Goal: Task Accomplishment & Management: Complete application form

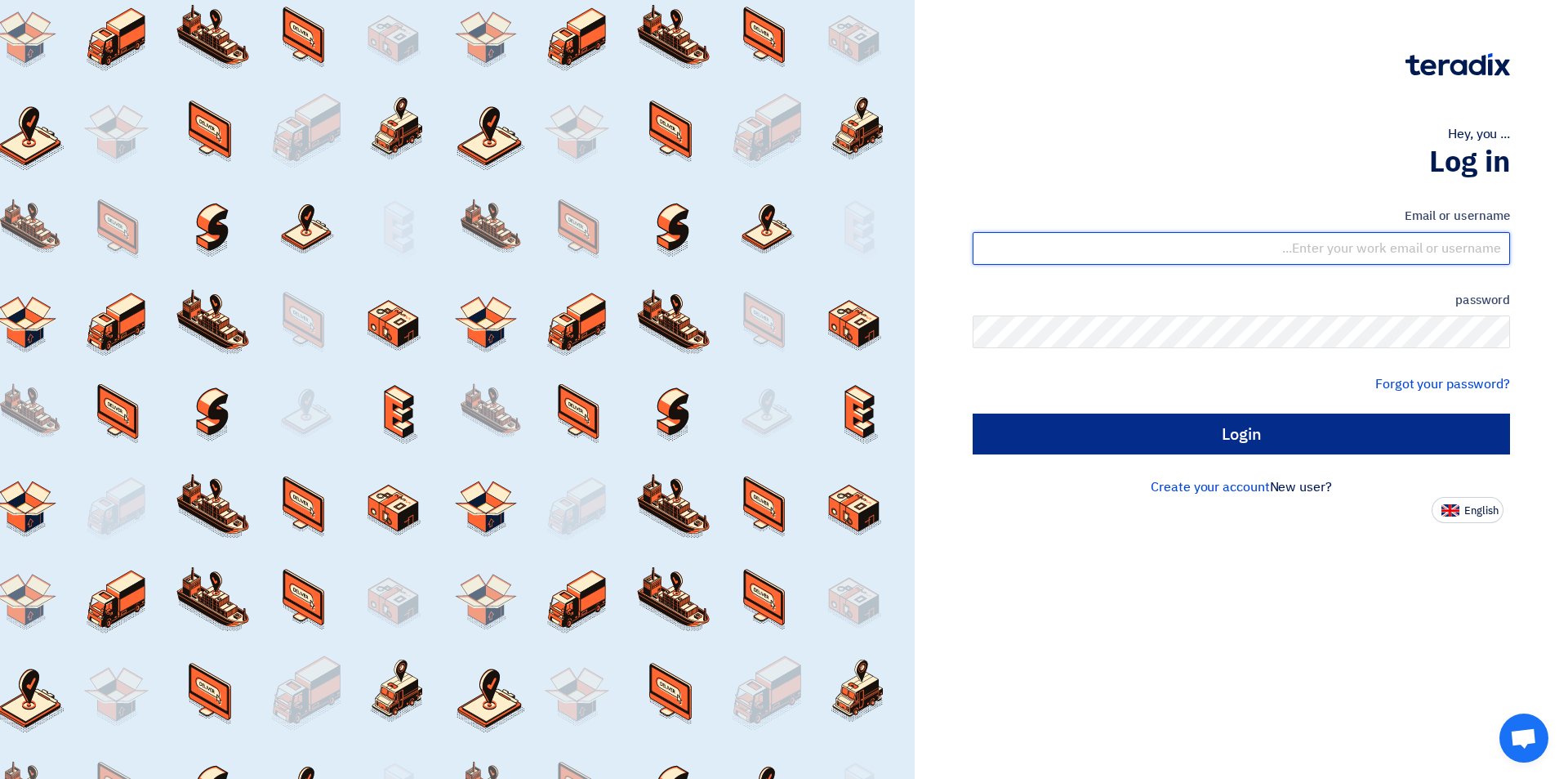
type input "[EMAIL_ADDRESS][DOMAIN_NAME]"
click at [1166, 446] on input "Login" at bounding box center [1242, 434] width 538 height 40
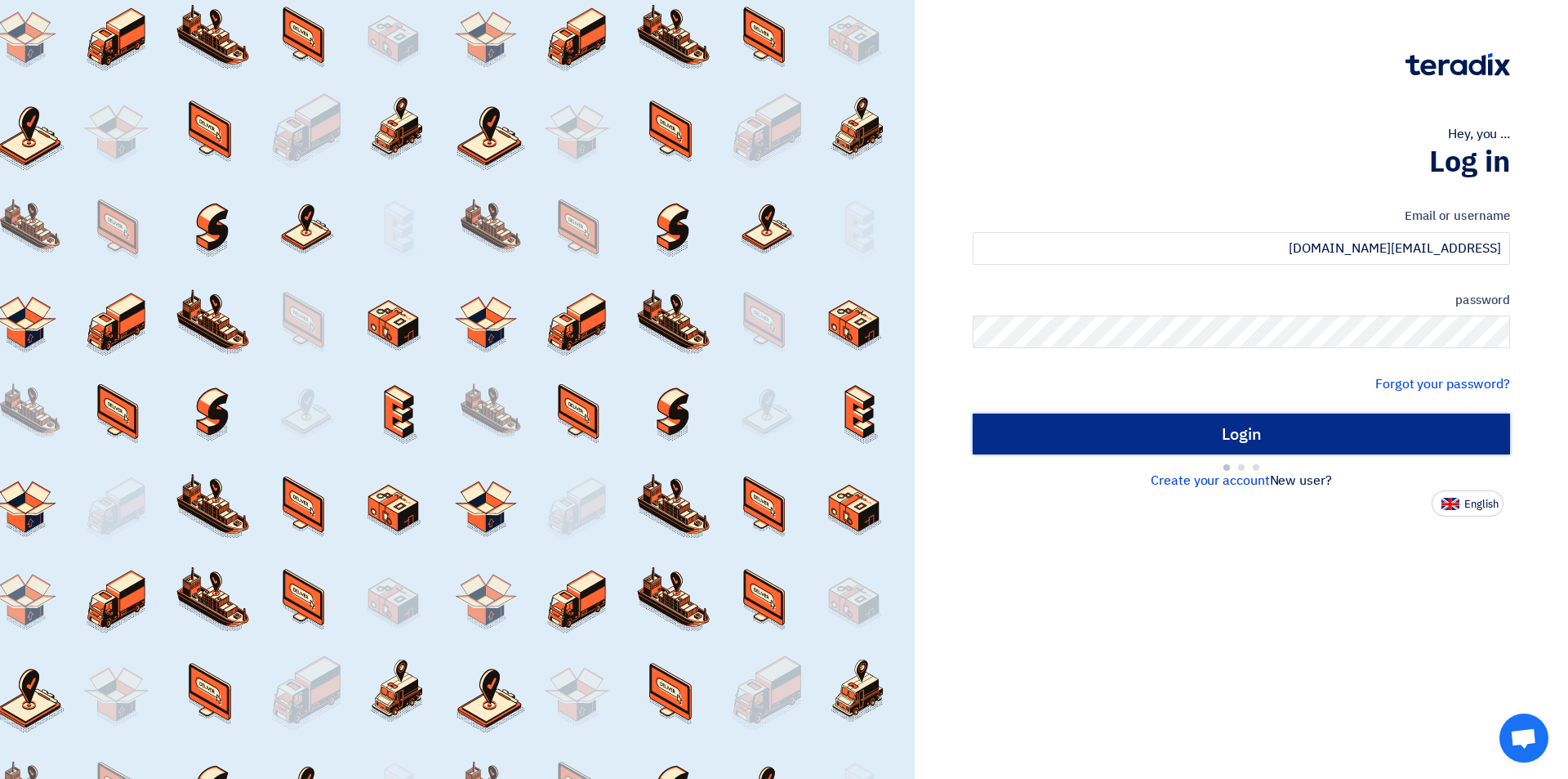
type input "Sign in"
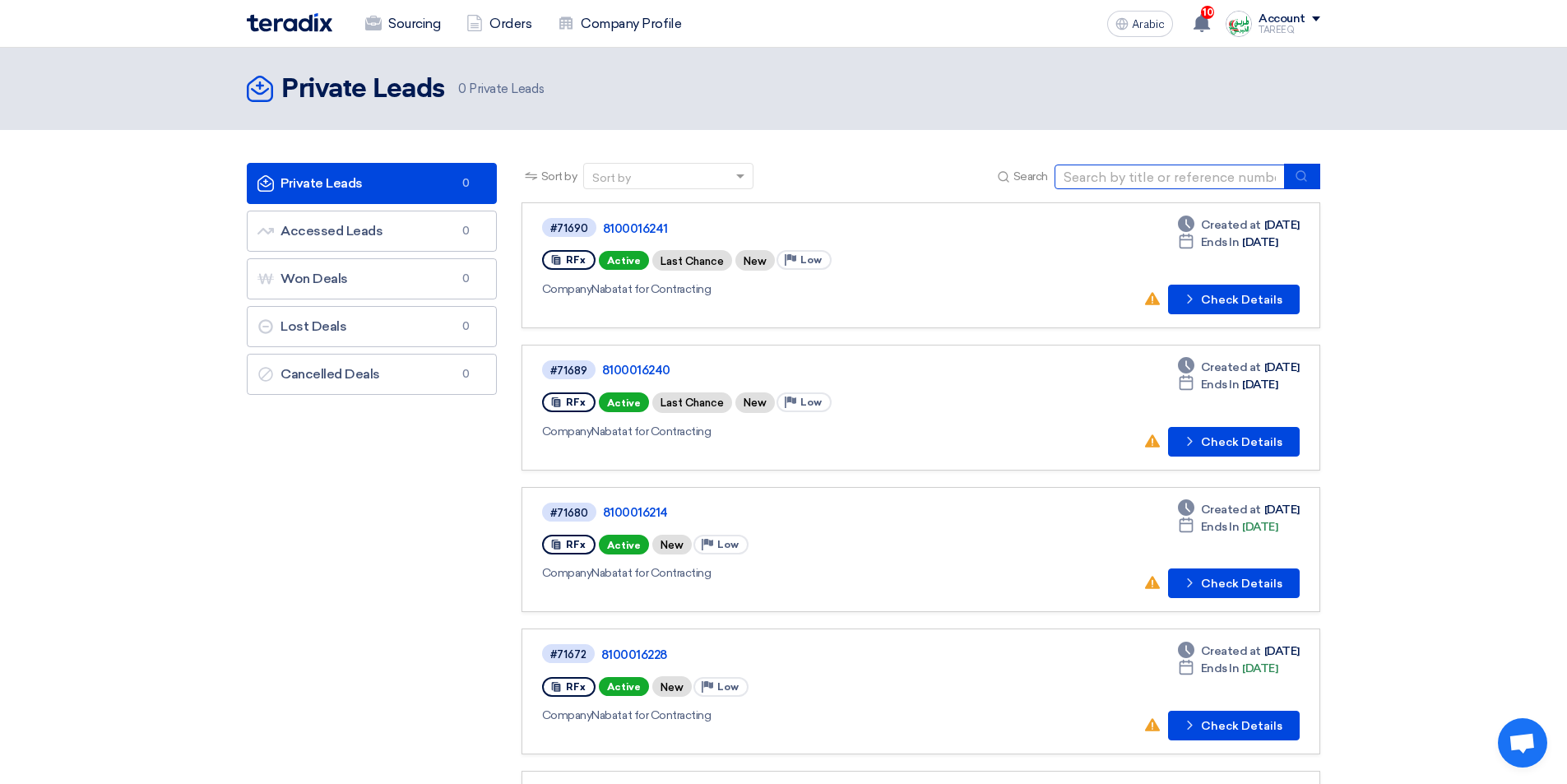
drag, startPoint x: 1110, startPoint y: 175, endPoint x: 1070, endPoint y: 215, distance: 56.6
click at [1110, 176] on input at bounding box center [1169, 177] width 230 height 24
type input "71690"
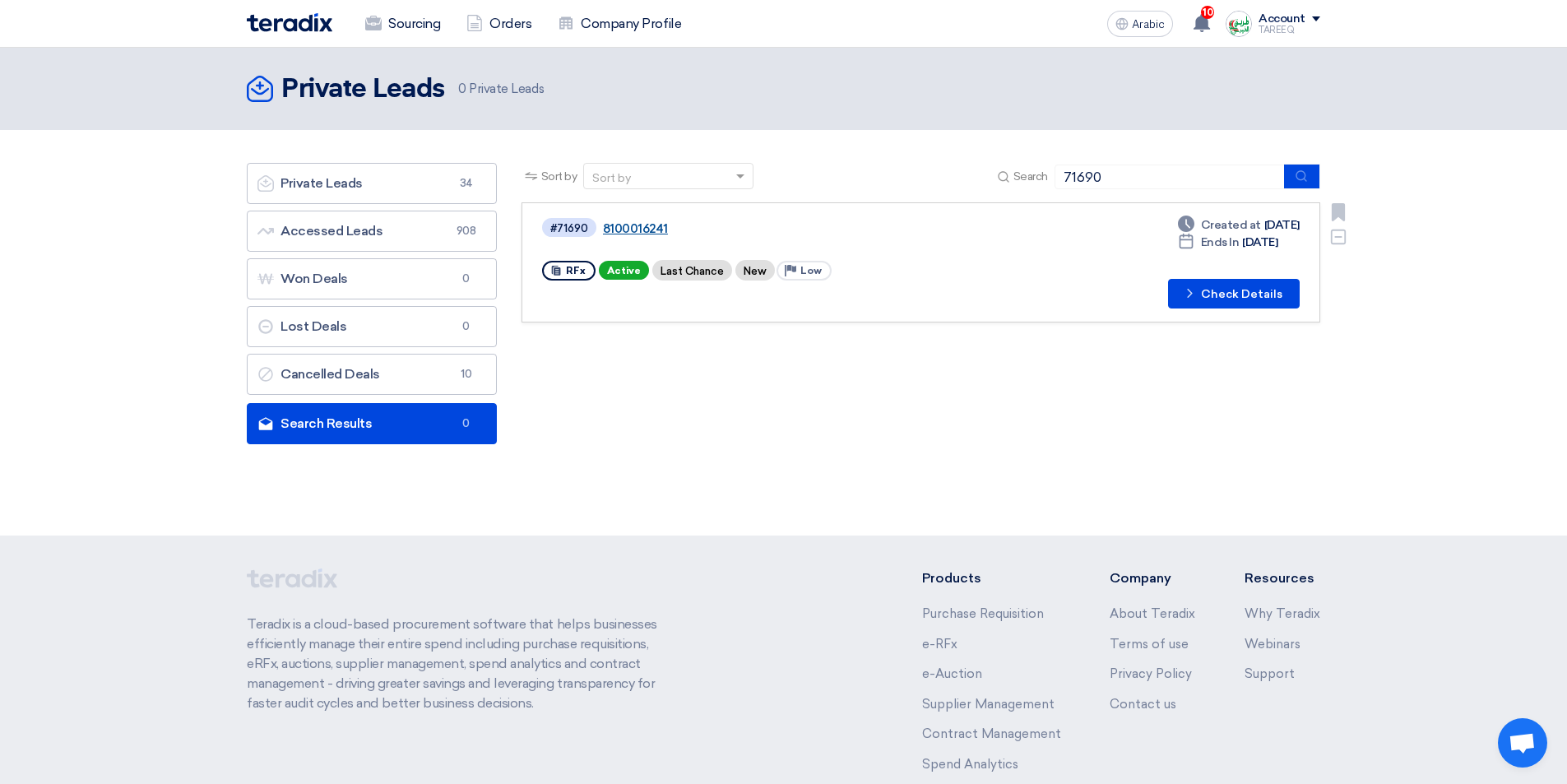
click at [647, 224] on font "8100016241" at bounding box center [636, 228] width 65 height 14
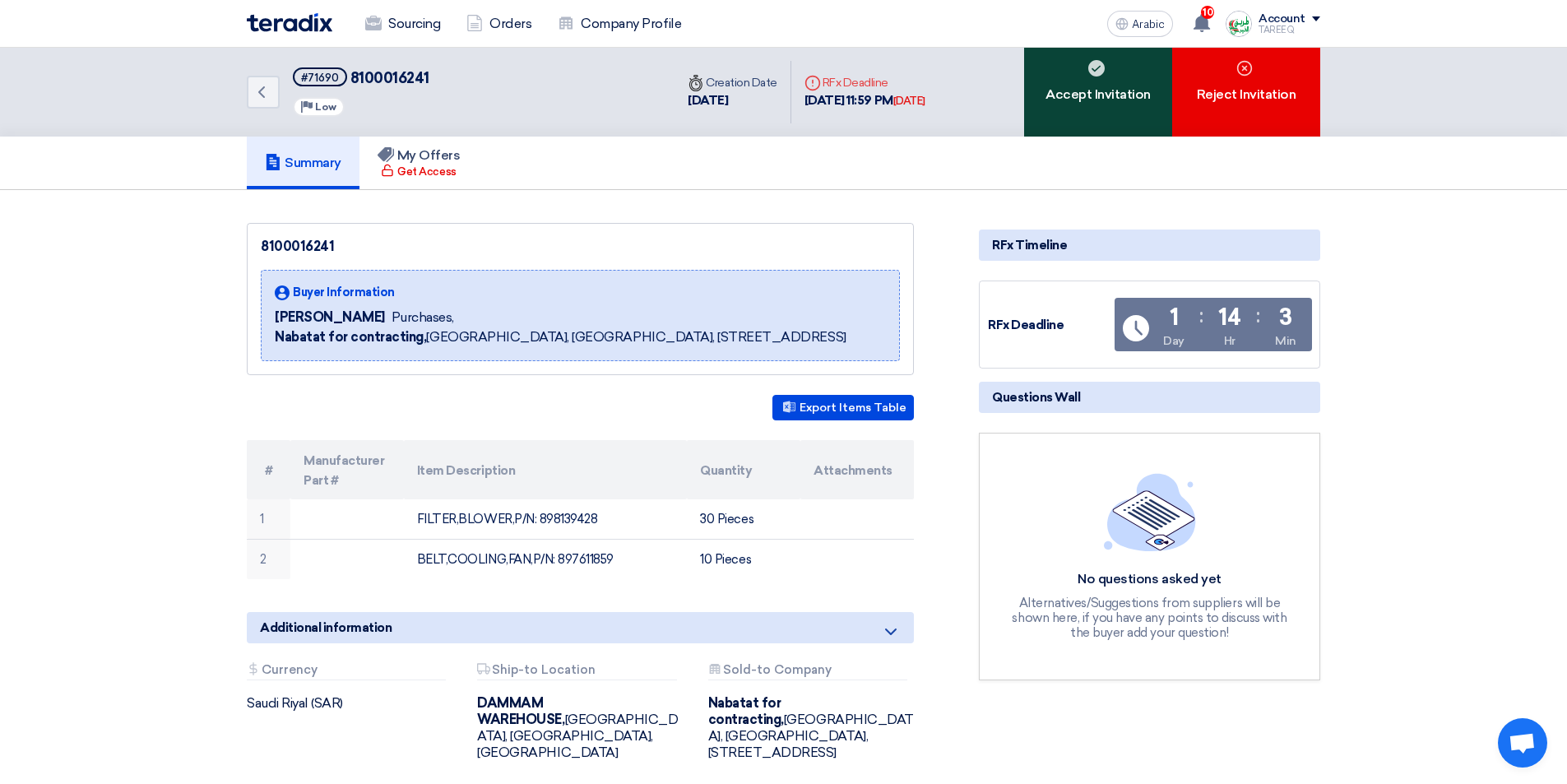
click at [1076, 105] on div "Accept Invitation" at bounding box center [1098, 92] width 148 height 89
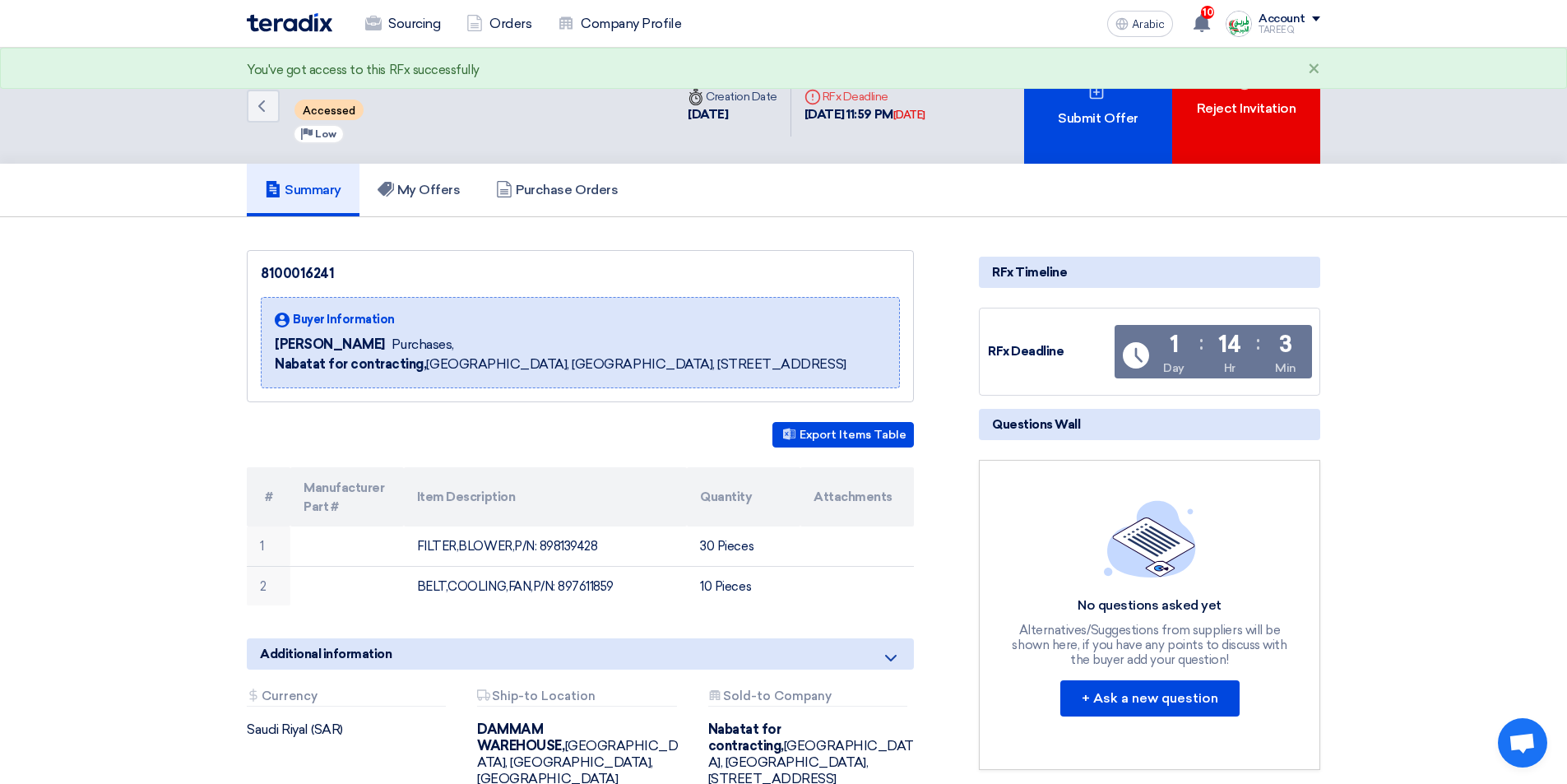
click at [1076, 103] on div "Submit Offer" at bounding box center [1098, 106] width 148 height 116
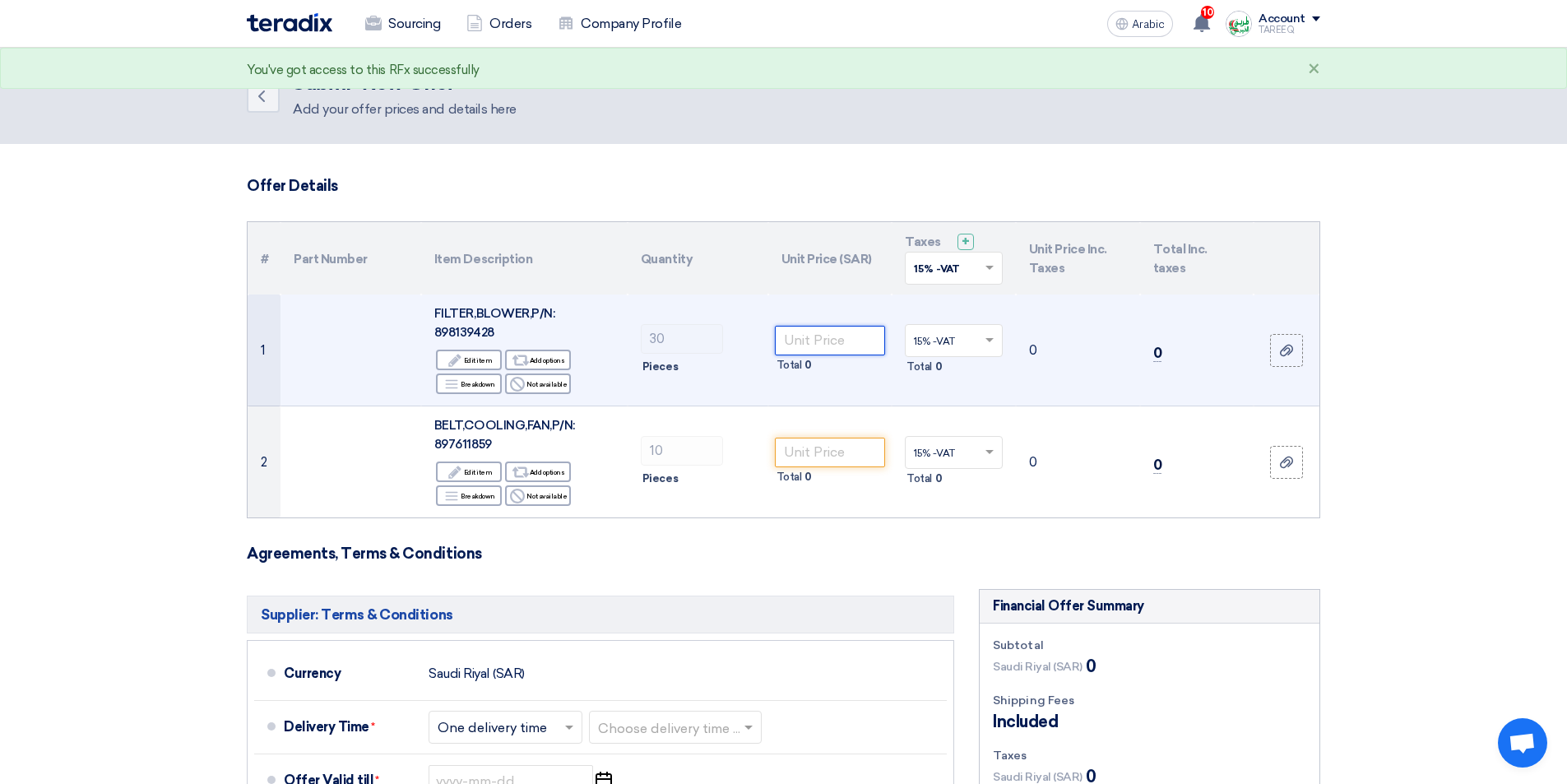
click at [825, 340] on input "number" at bounding box center [831, 340] width 111 height 30
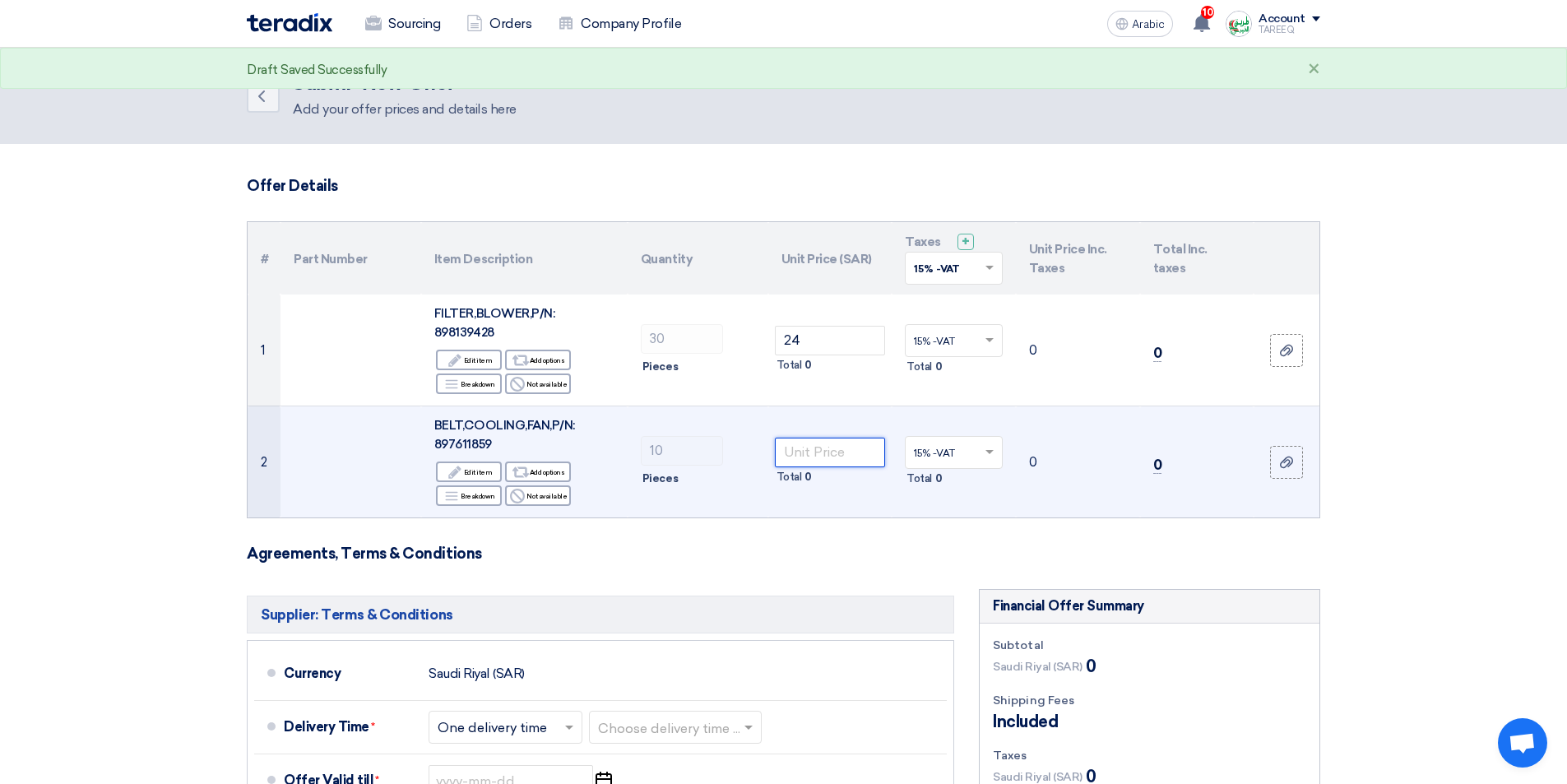
click at [812, 456] on input "number" at bounding box center [831, 452] width 111 height 30
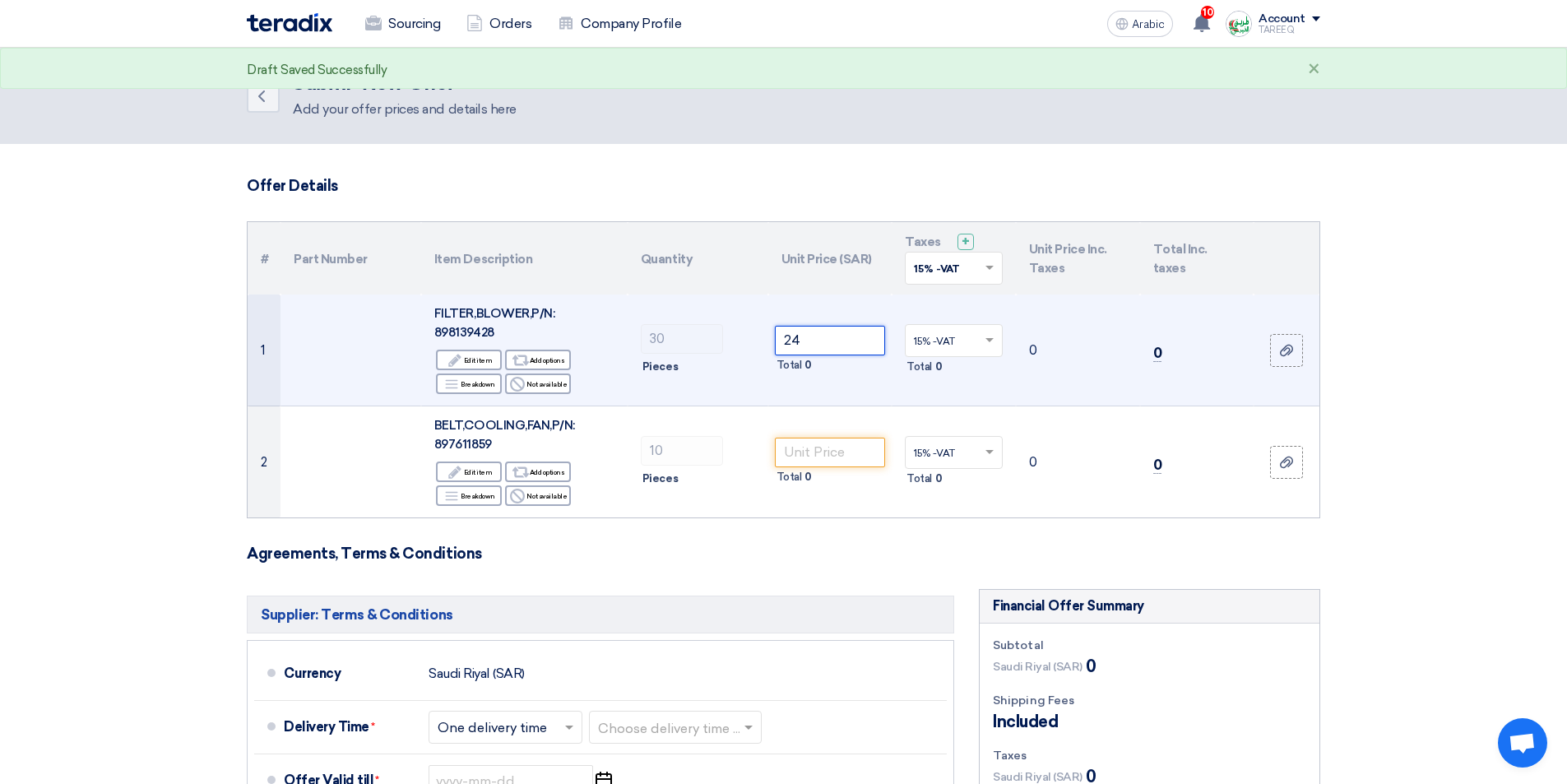
click at [664, 350] on tr "1 FILTER,[PERSON_NAME],P/N: 898139428 Edit Edit item Alternative Add options Br…" at bounding box center [784, 350] width 1072 height 112
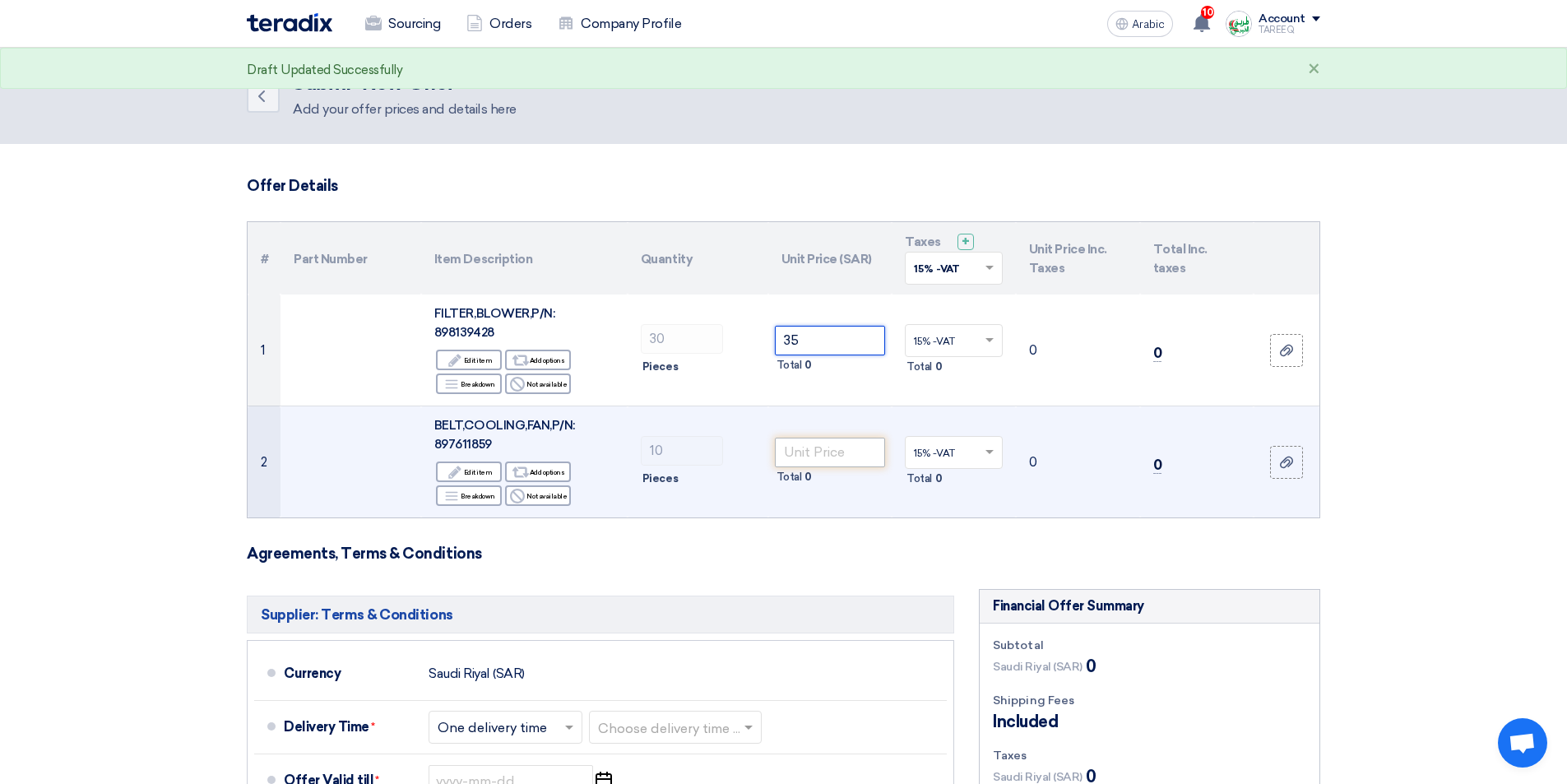
type input "35"
click at [810, 455] on input "number" at bounding box center [831, 452] width 111 height 30
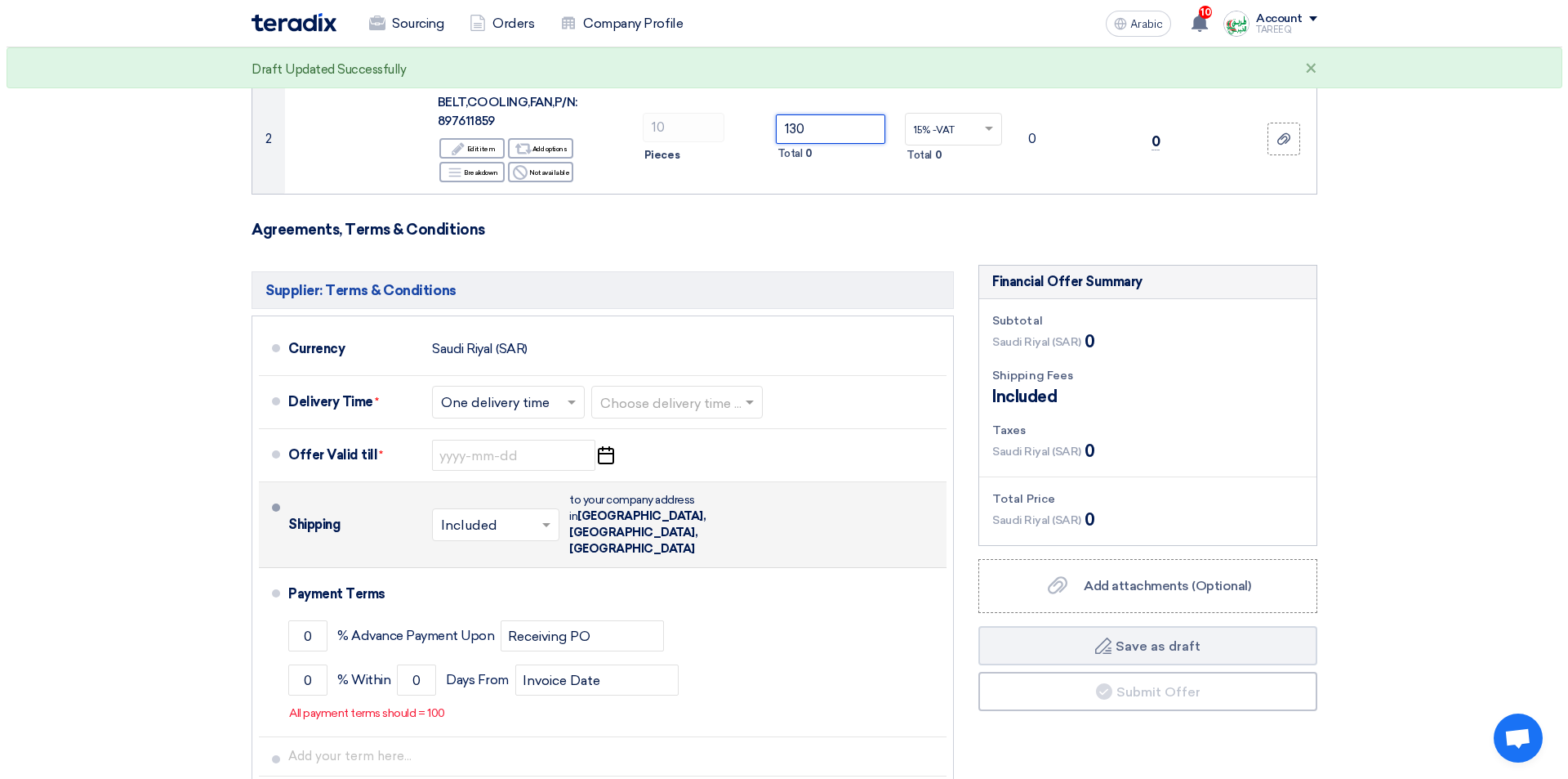
scroll to position [327, 0]
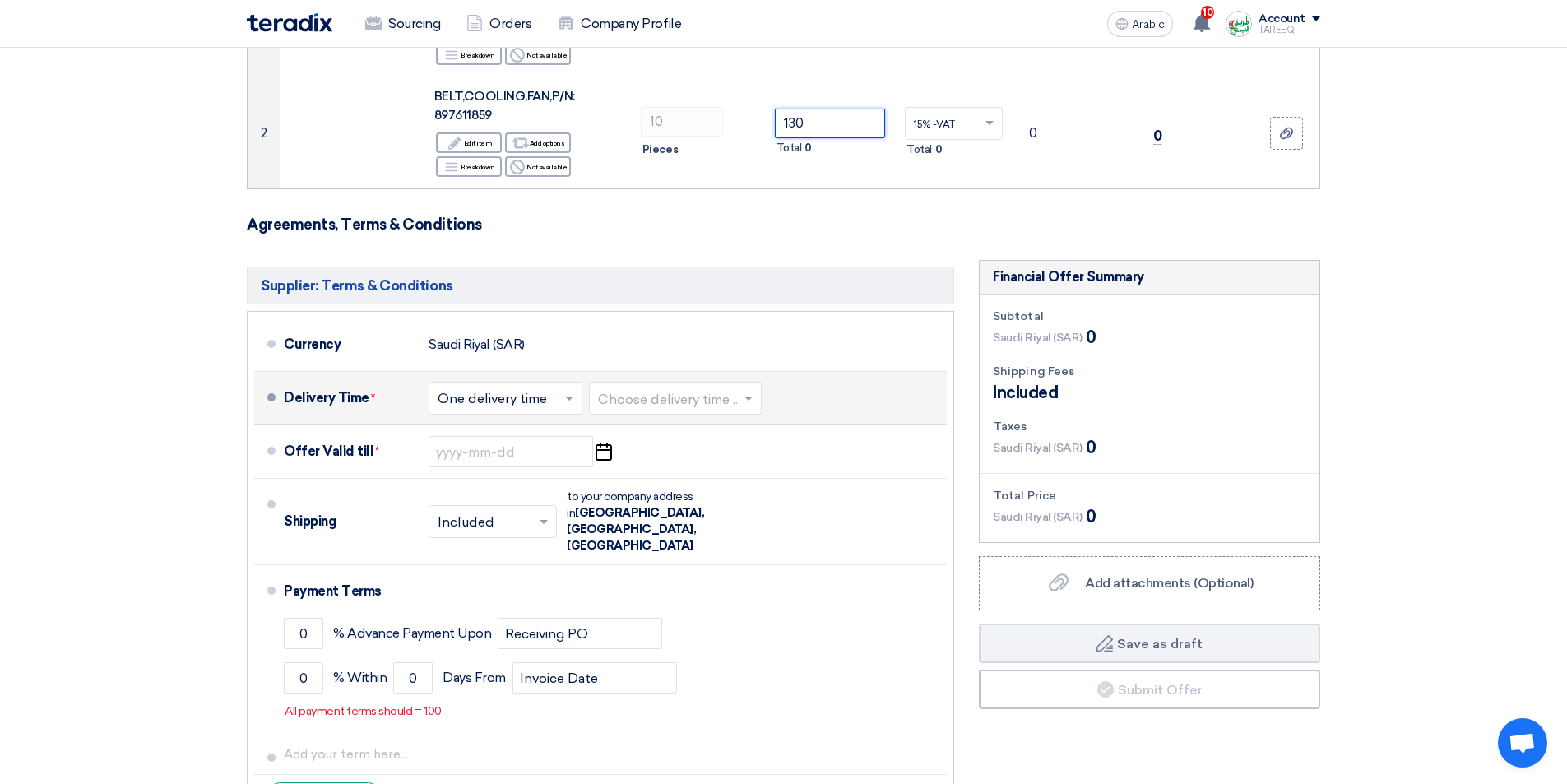
type input "130"
click at [682, 405] on input "text" at bounding box center [676, 400] width 157 height 24
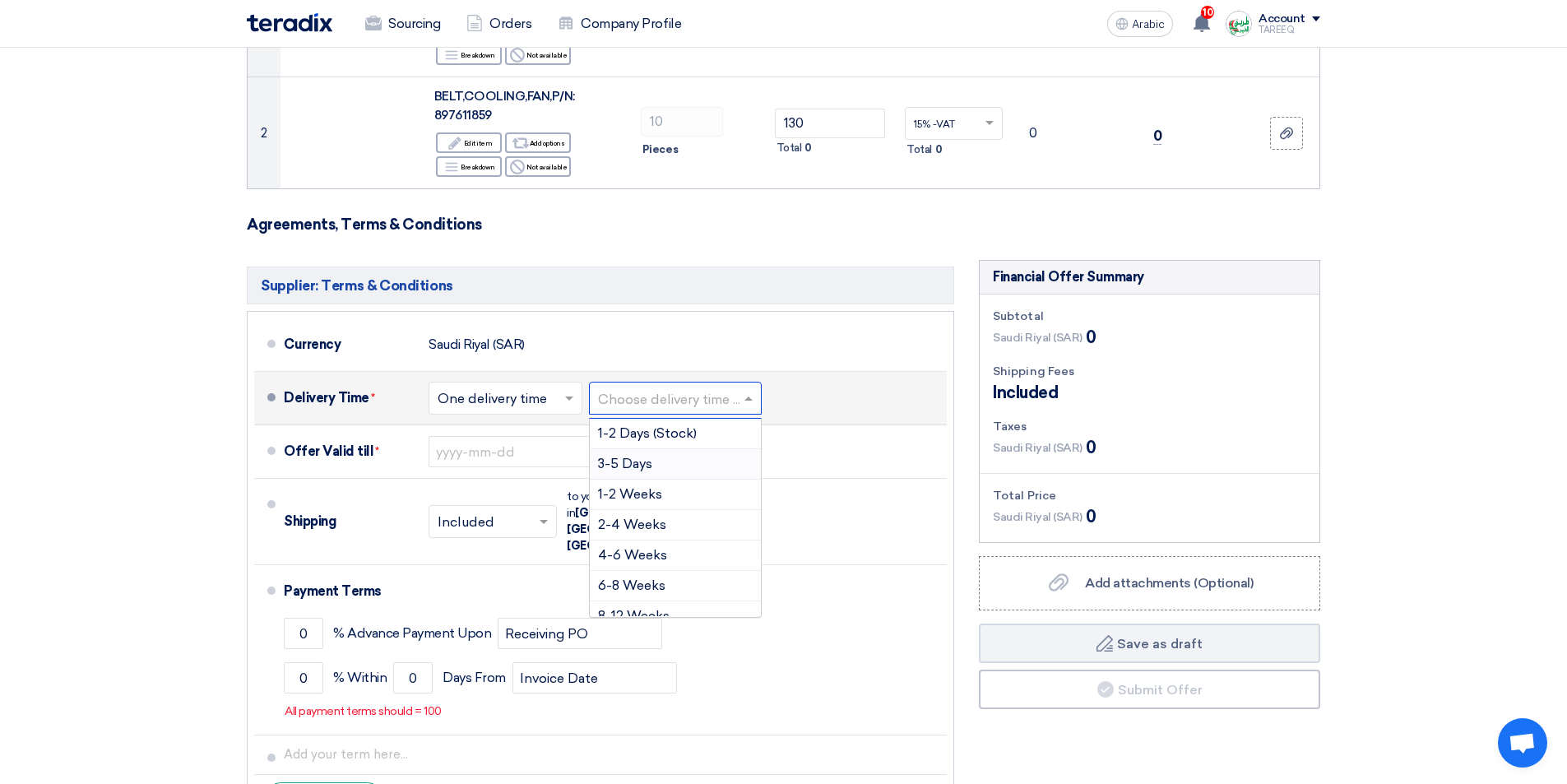
click at [640, 461] on font "3-5 Days" at bounding box center [625, 463] width 54 height 15
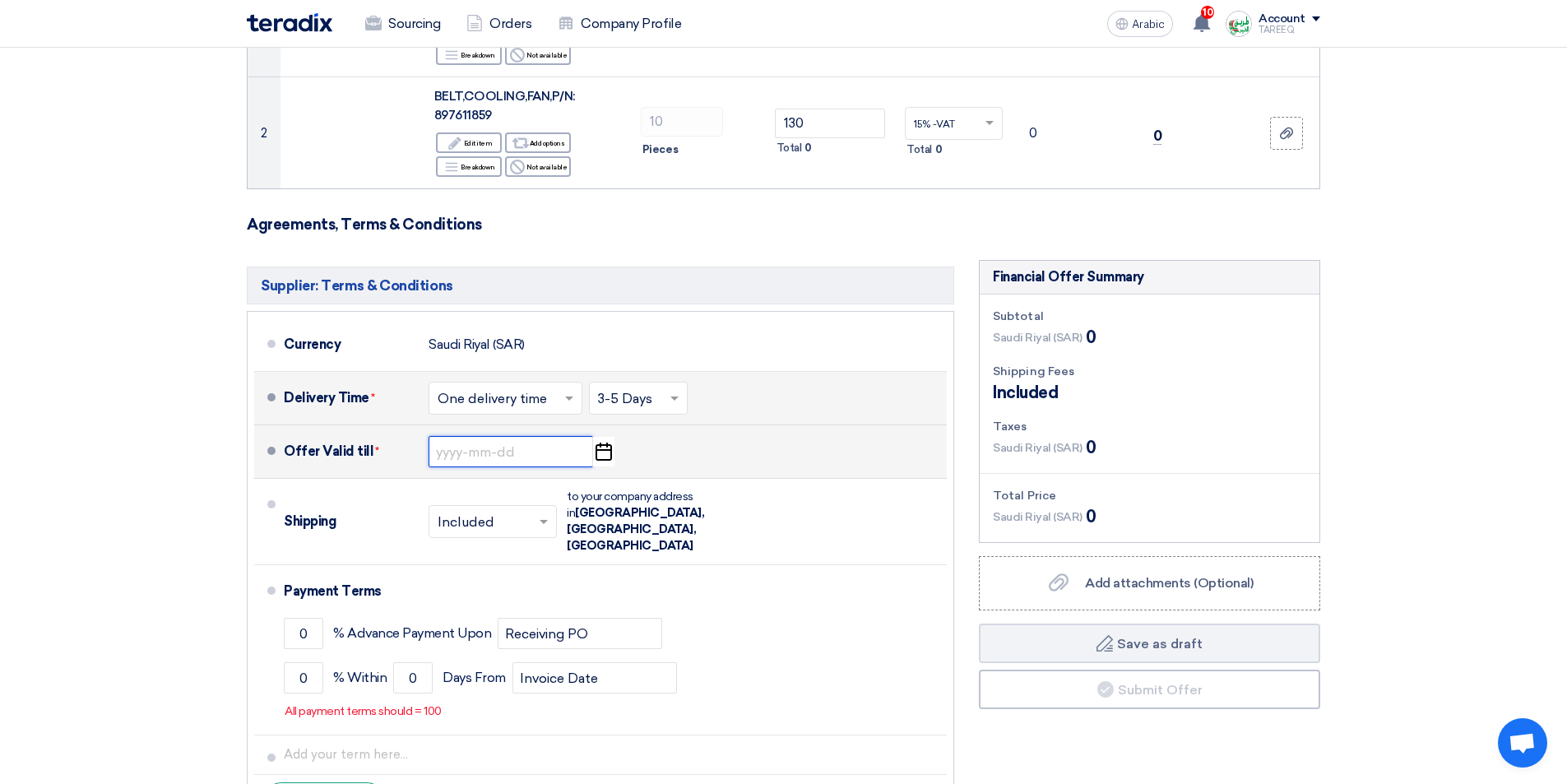
click at [477, 454] on input at bounding box center [511, 451] width 165 height 32
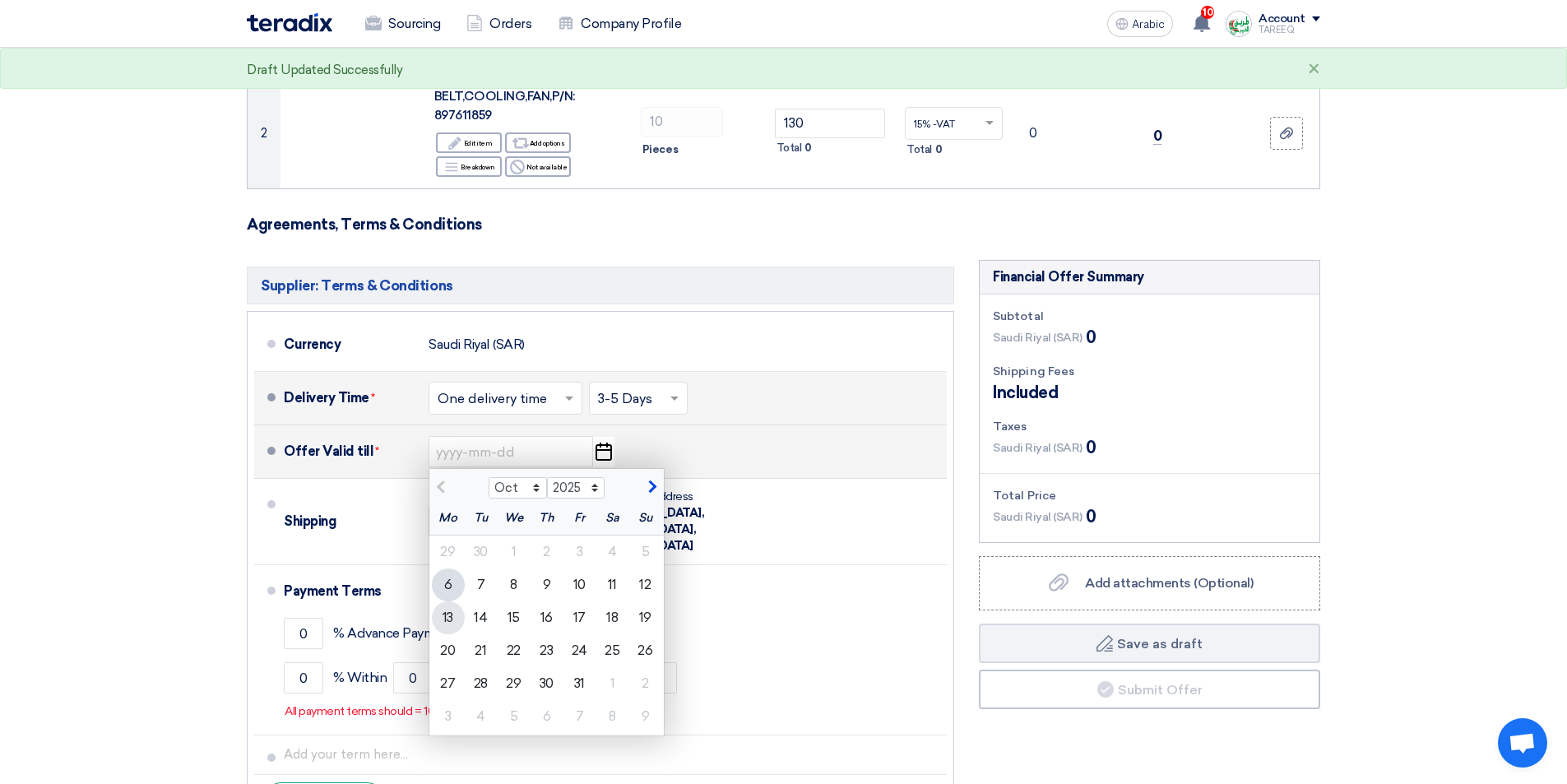
click at [451, 618] on font "13" at bounding box center [448, 617] width 11 height 15
type input "[DATE]"
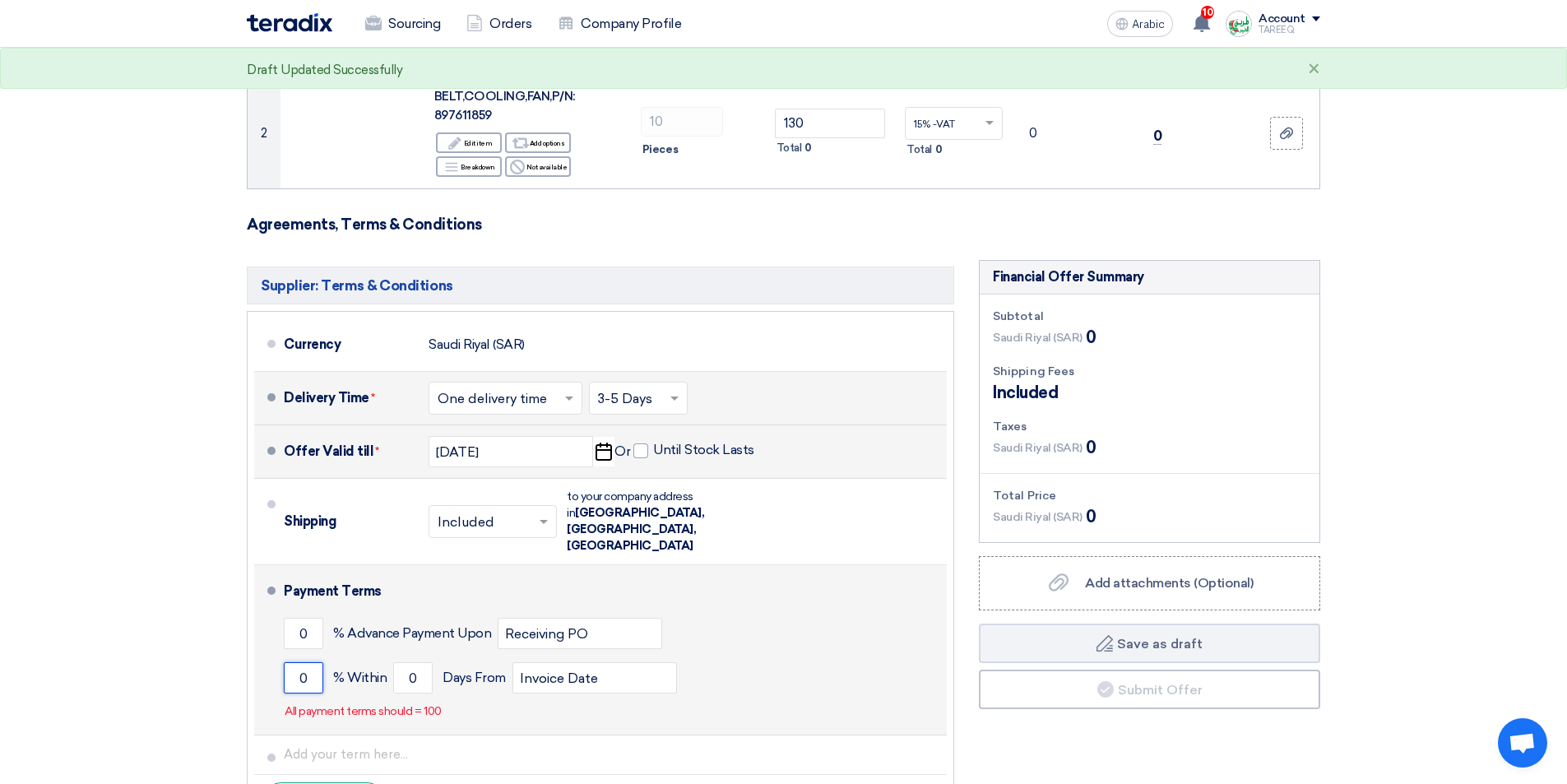
click at [295, 662] on input "0" at bounding box center [303, 677] width 40 height 32
type input "100"
click at [399, 662] on input "0" at bounding box center [413, 677] width 40 height 32
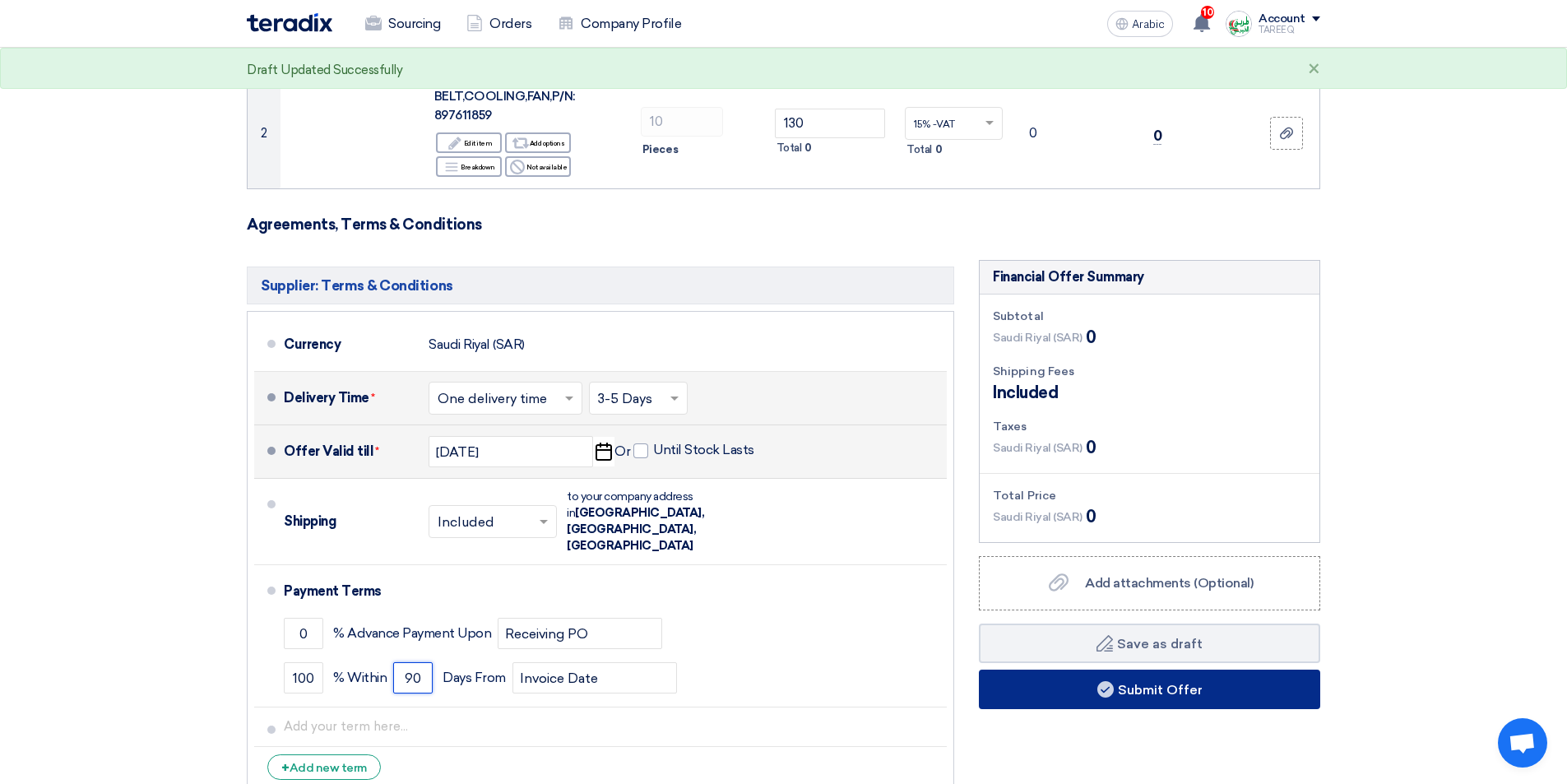
type input "90"
click at [1002, 689] on button "Submit Offer" at bounding box center [1149, 689] width 341 height 40
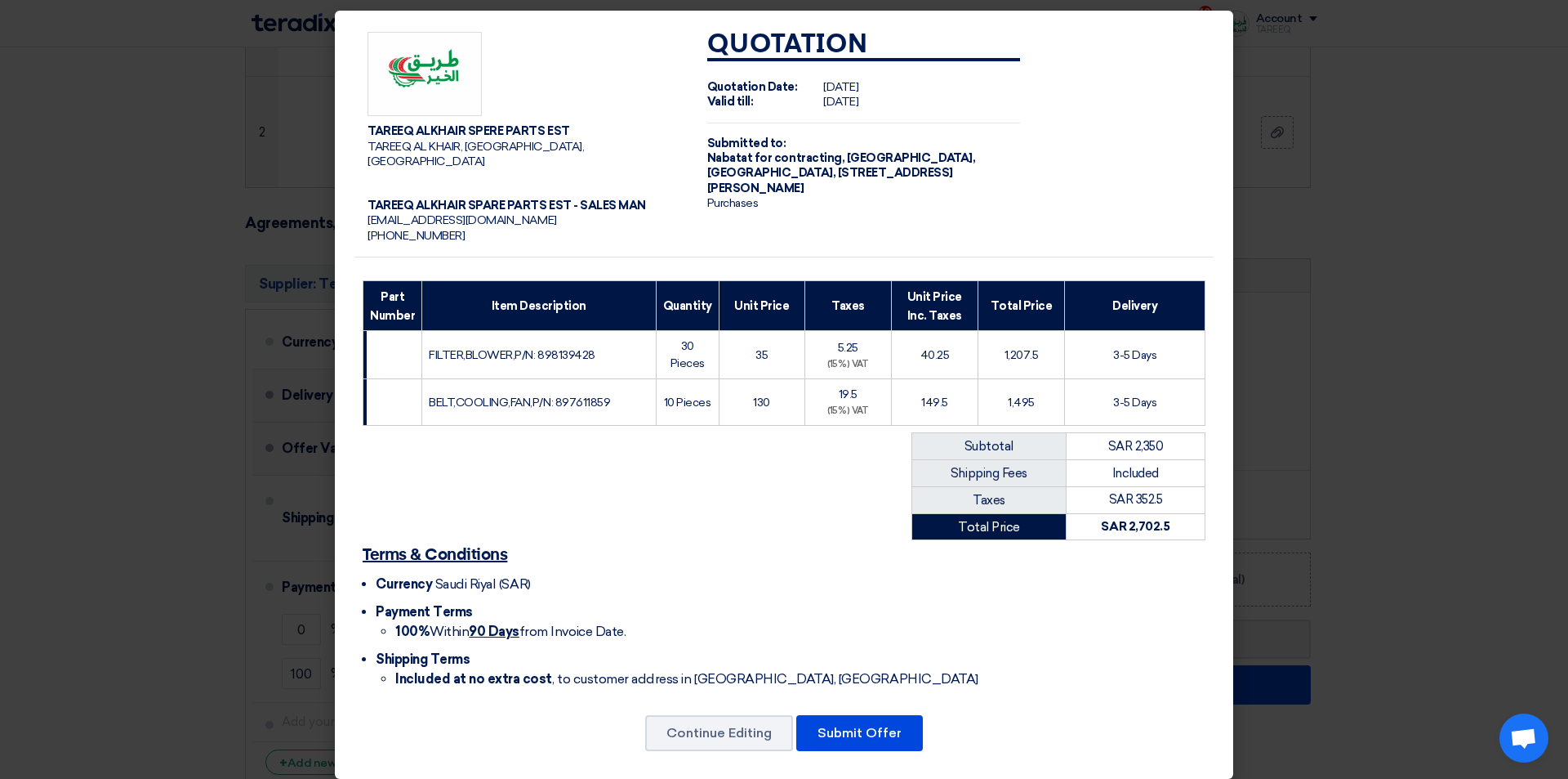
scroll to position [5, 0]
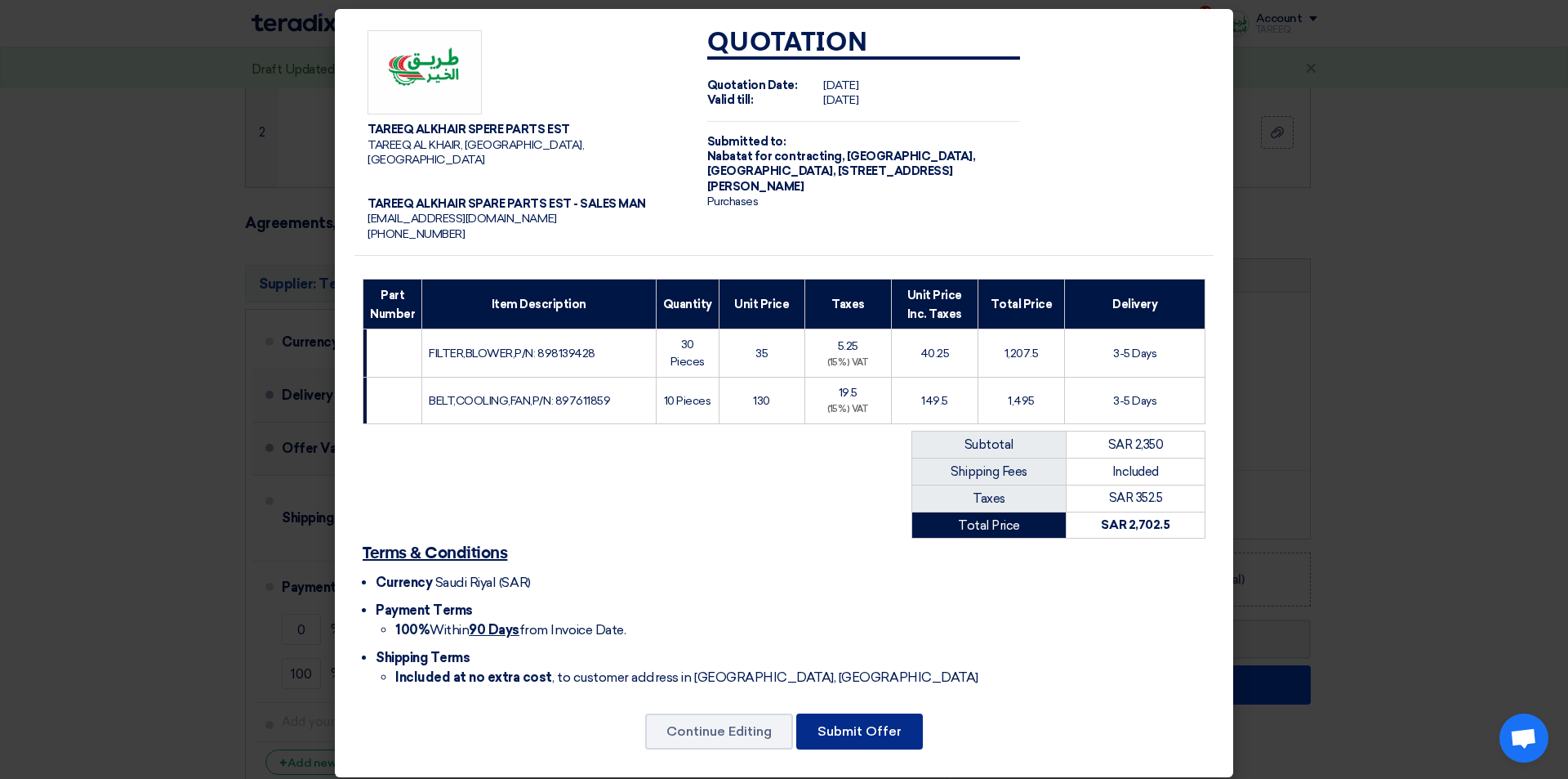
click at [858, 713] on button "Submit Offer" at bounding box center [860, 731] width 127 height 36
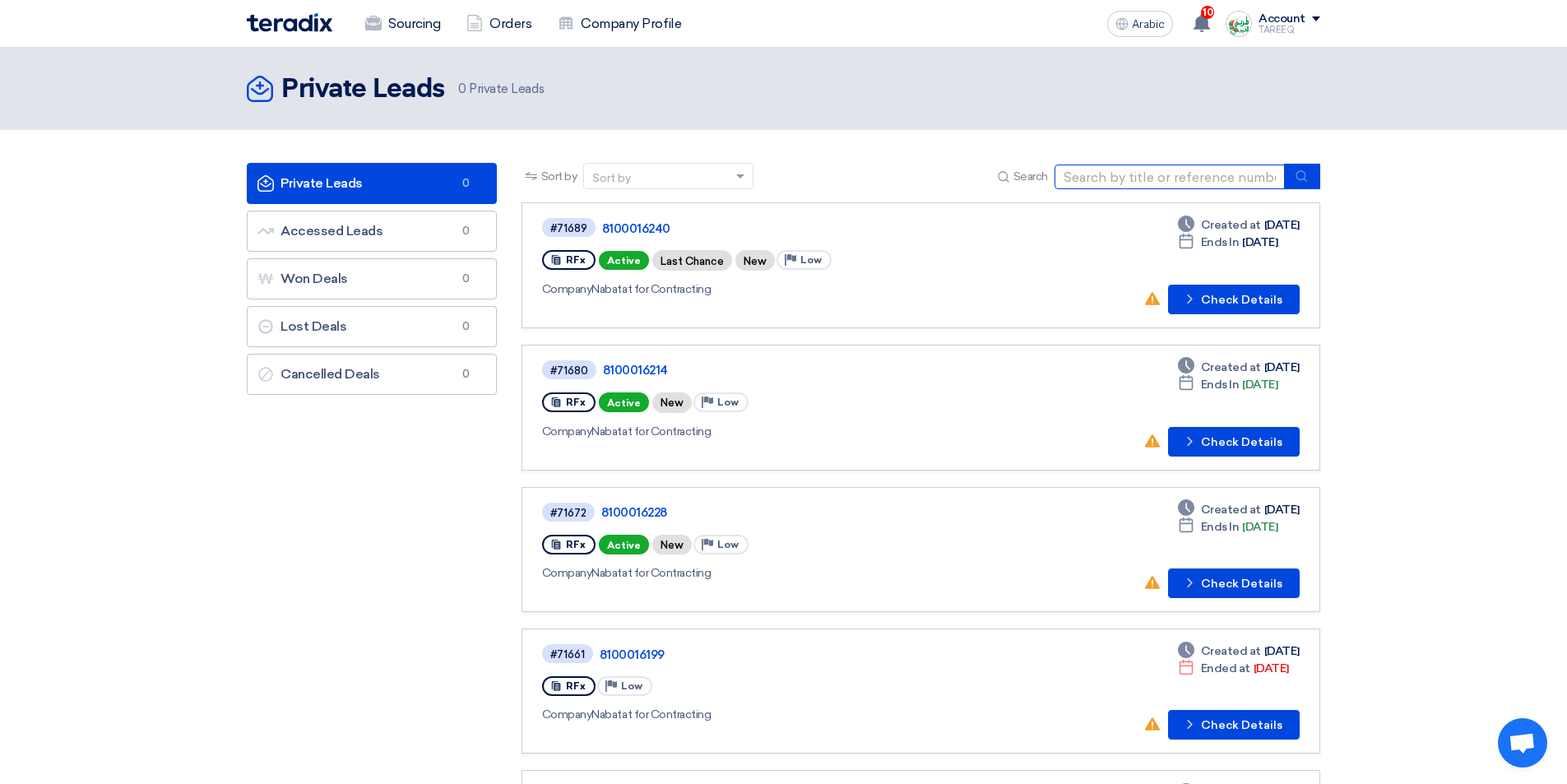
click at [1155, 173] on input at bounding box center [1169, 177] width 230 height 24
type input "71670"
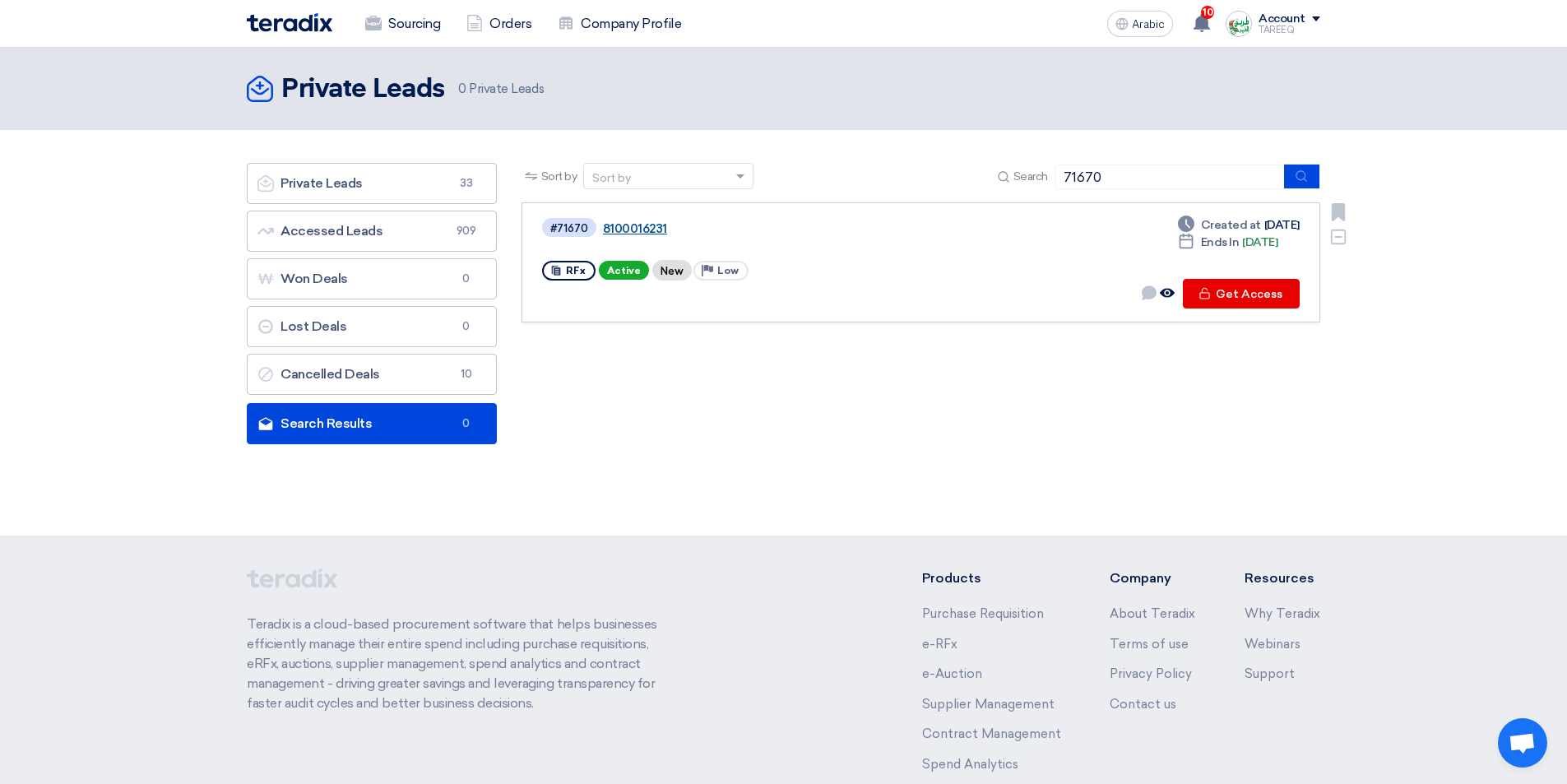
click at [630, 230] on font "8100016231" at bounding box center [635, 228] width 64 height 14
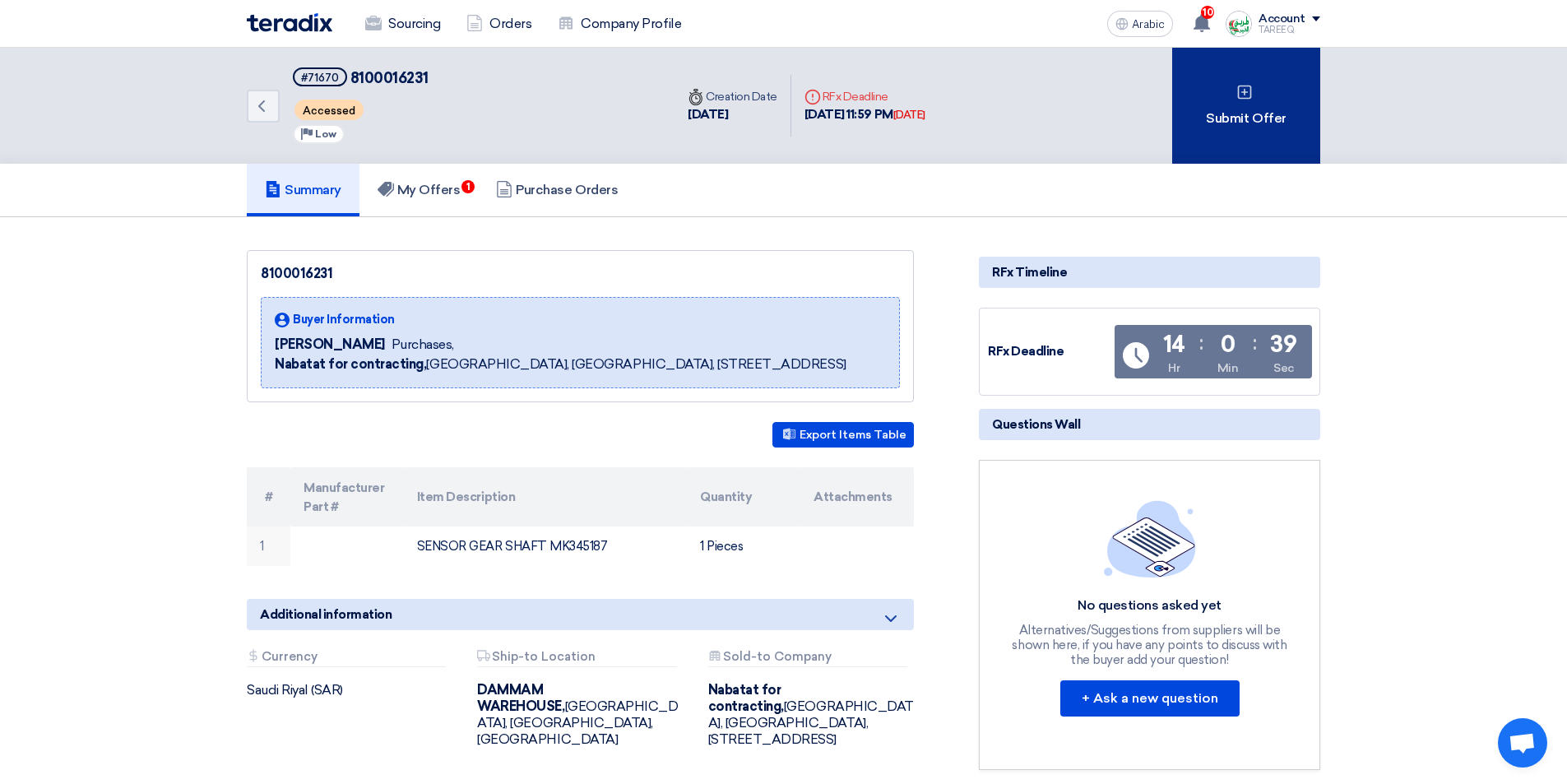
click at [1272, 109] on font "Submit Offer" at bounding box center [1246, 119] width 80 height 20
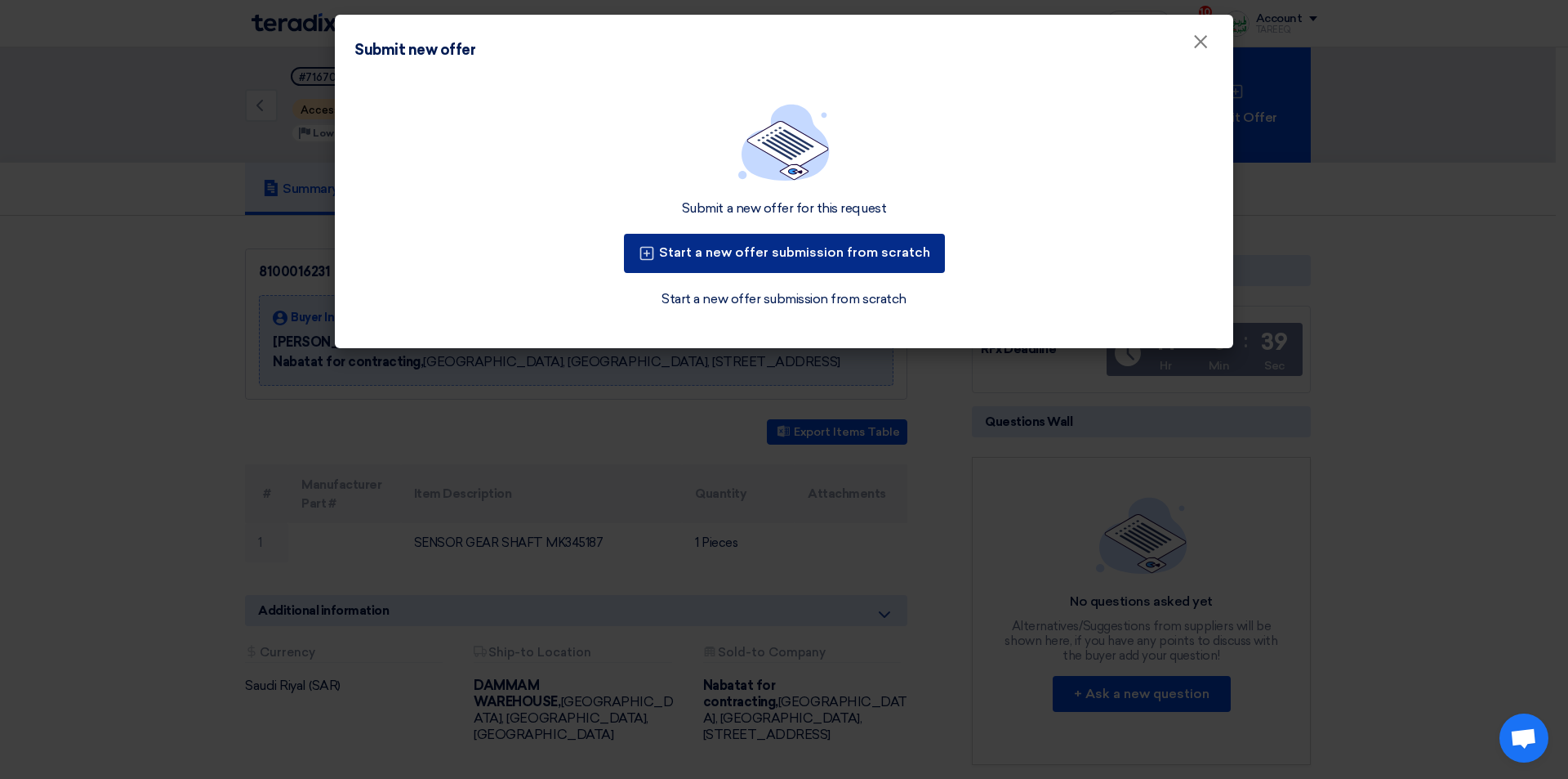
click at [843, 254] on font "Start a new offer submission from scratch" at bounding box center [795, 252] width 272 height 15
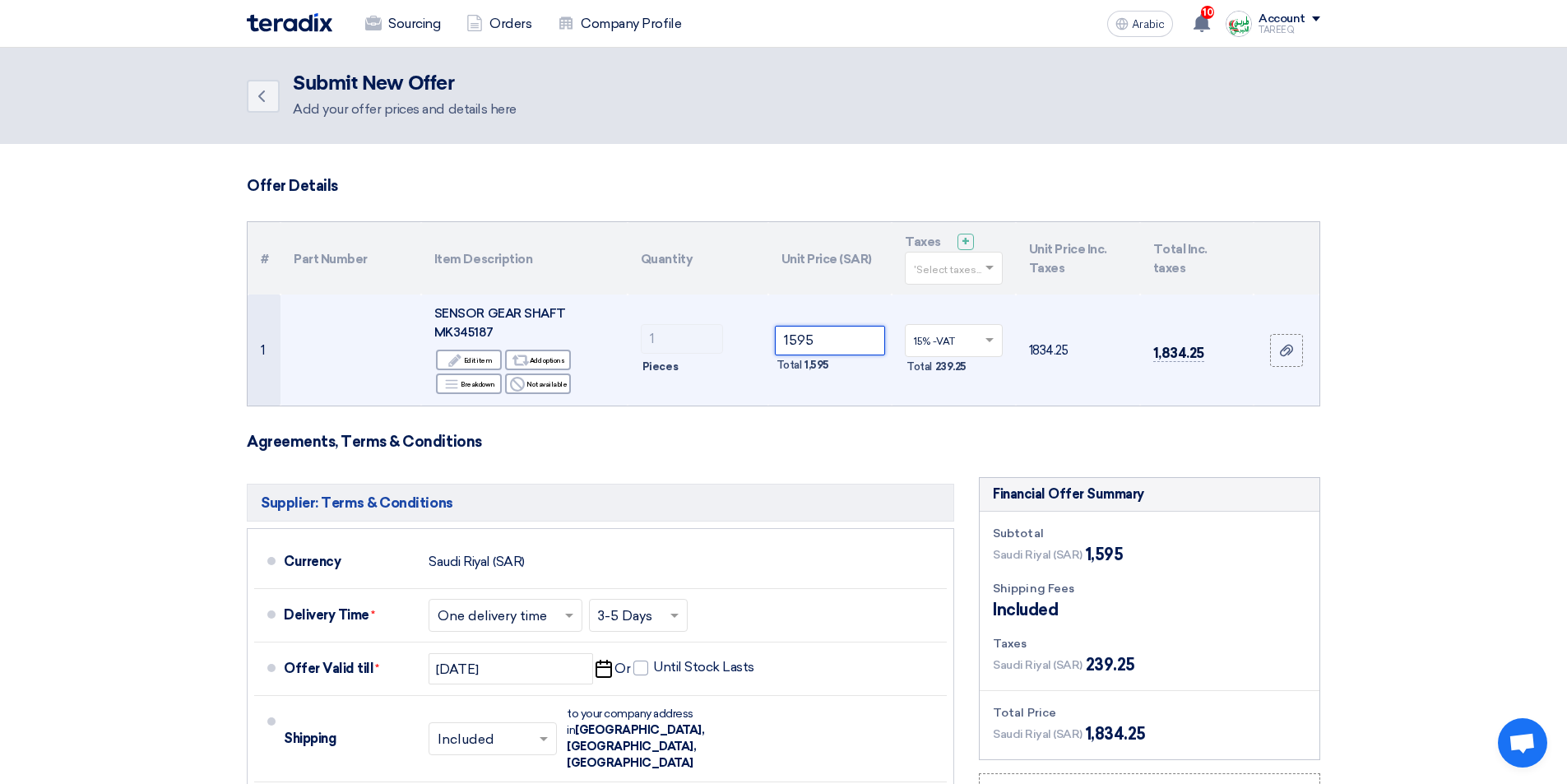
click at [841, 343] on input "1595" at bounding box center [831, 340] width 111 height 30
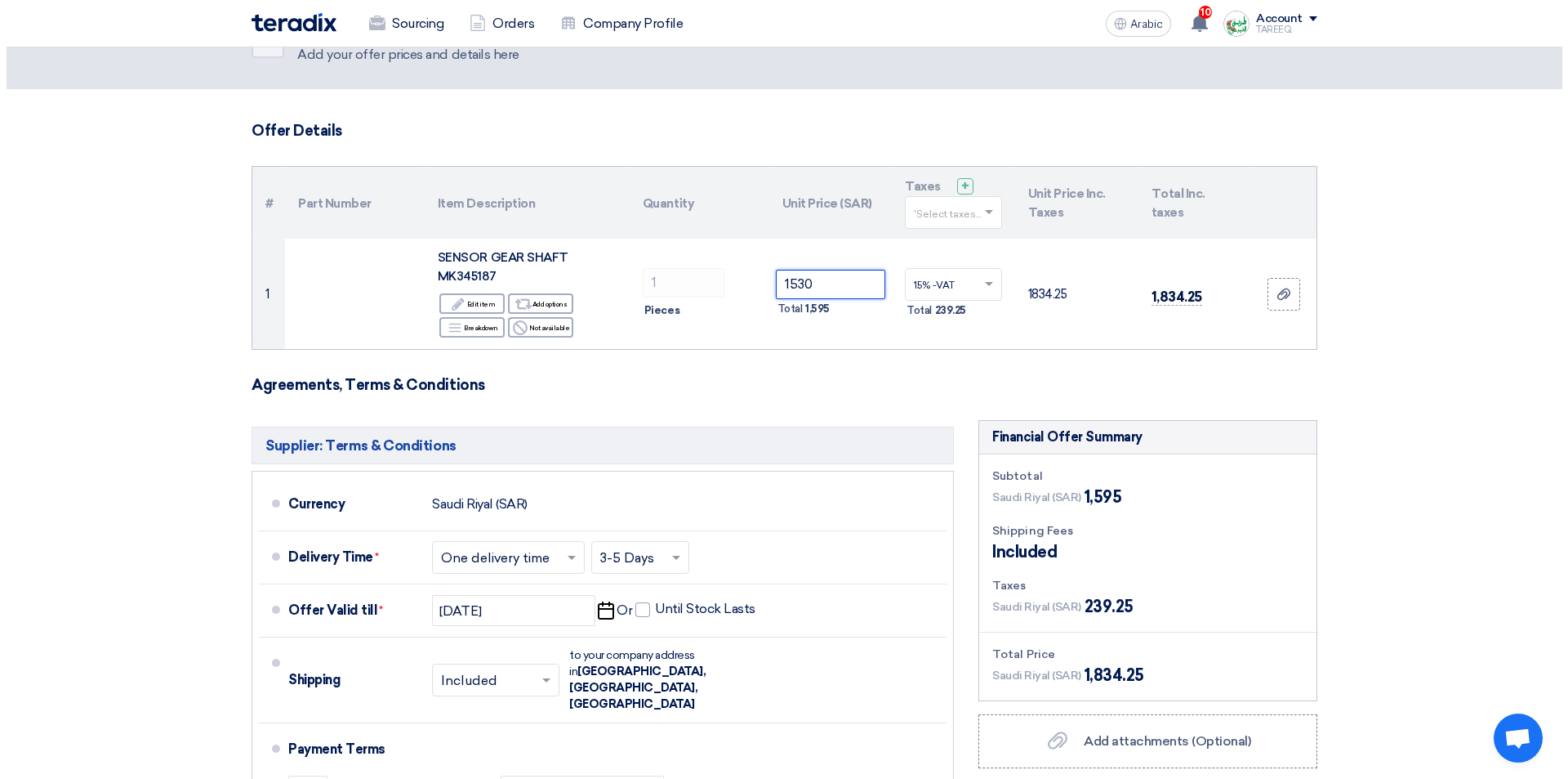
scroll to position [245, 0]
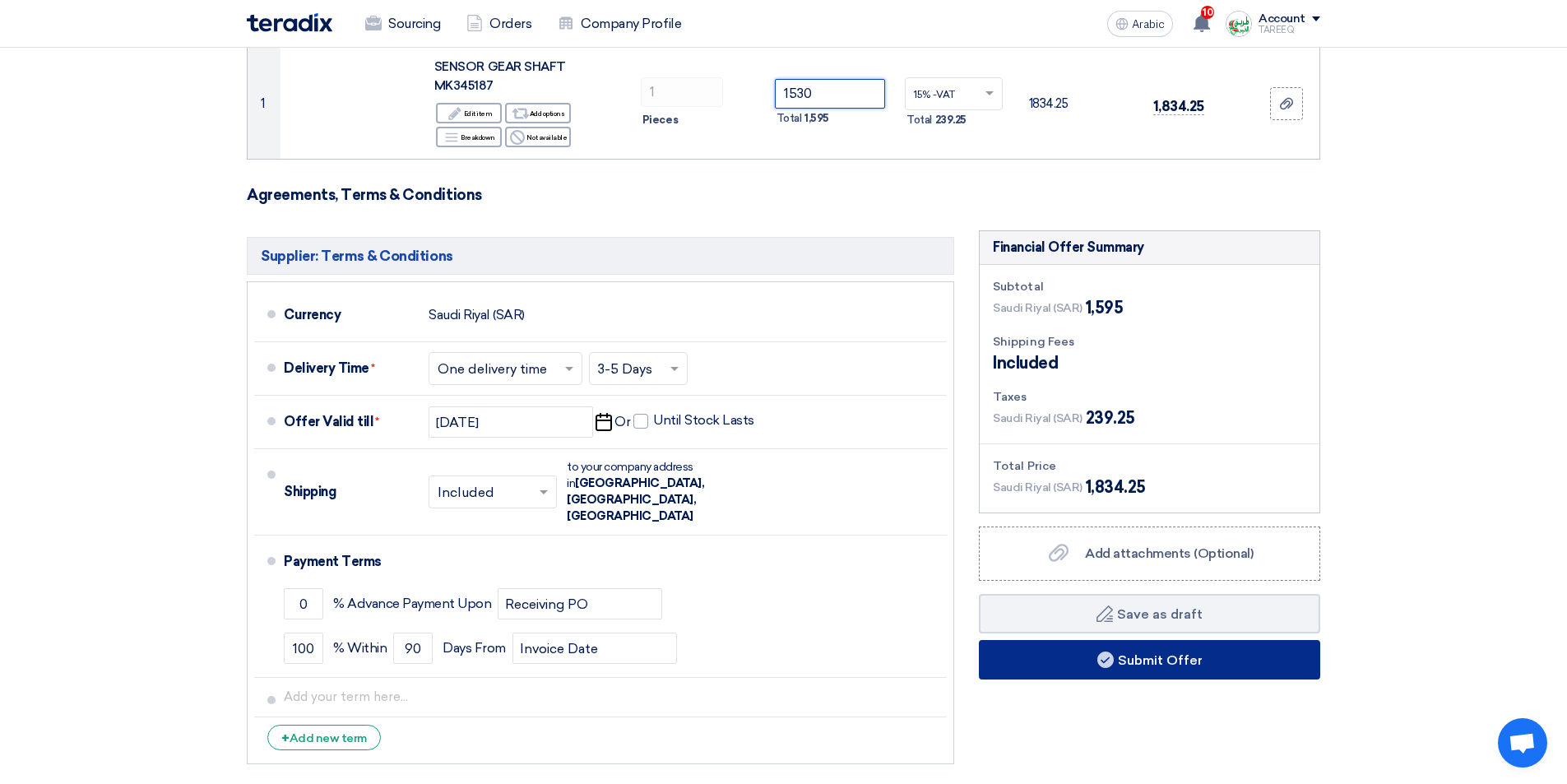
type input "1530"
click at [1062, 665] on button "Submit Offer" at bounding box center [1149, 660] width 341 height 40
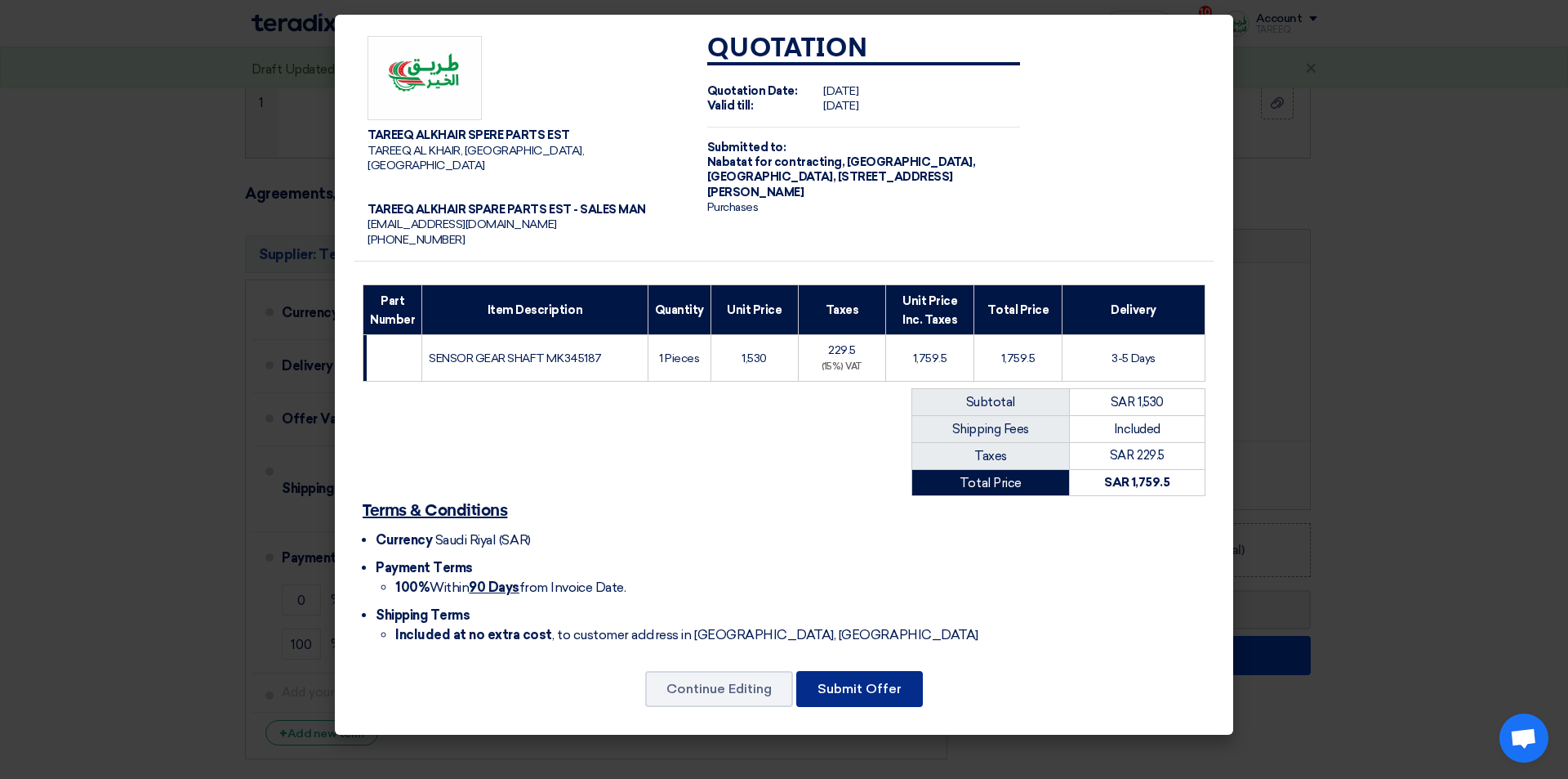
click at [829, 681] on font "Submit Offer" at bounding box center [860, 688] width 85 height 15
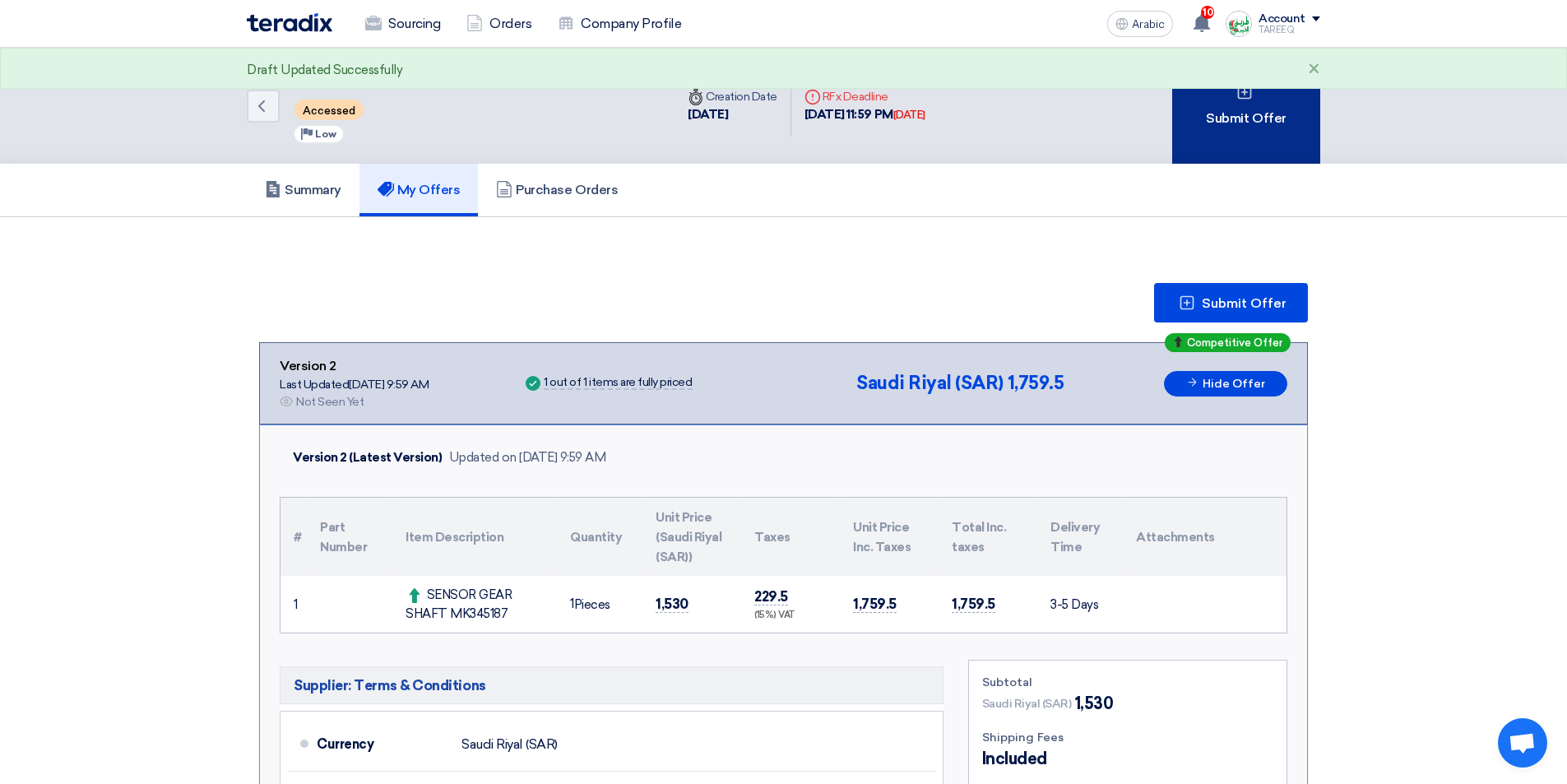
click at [1220, 121] on font "Submit Offer" at bounding box center [1246, 118] width 80 height 15
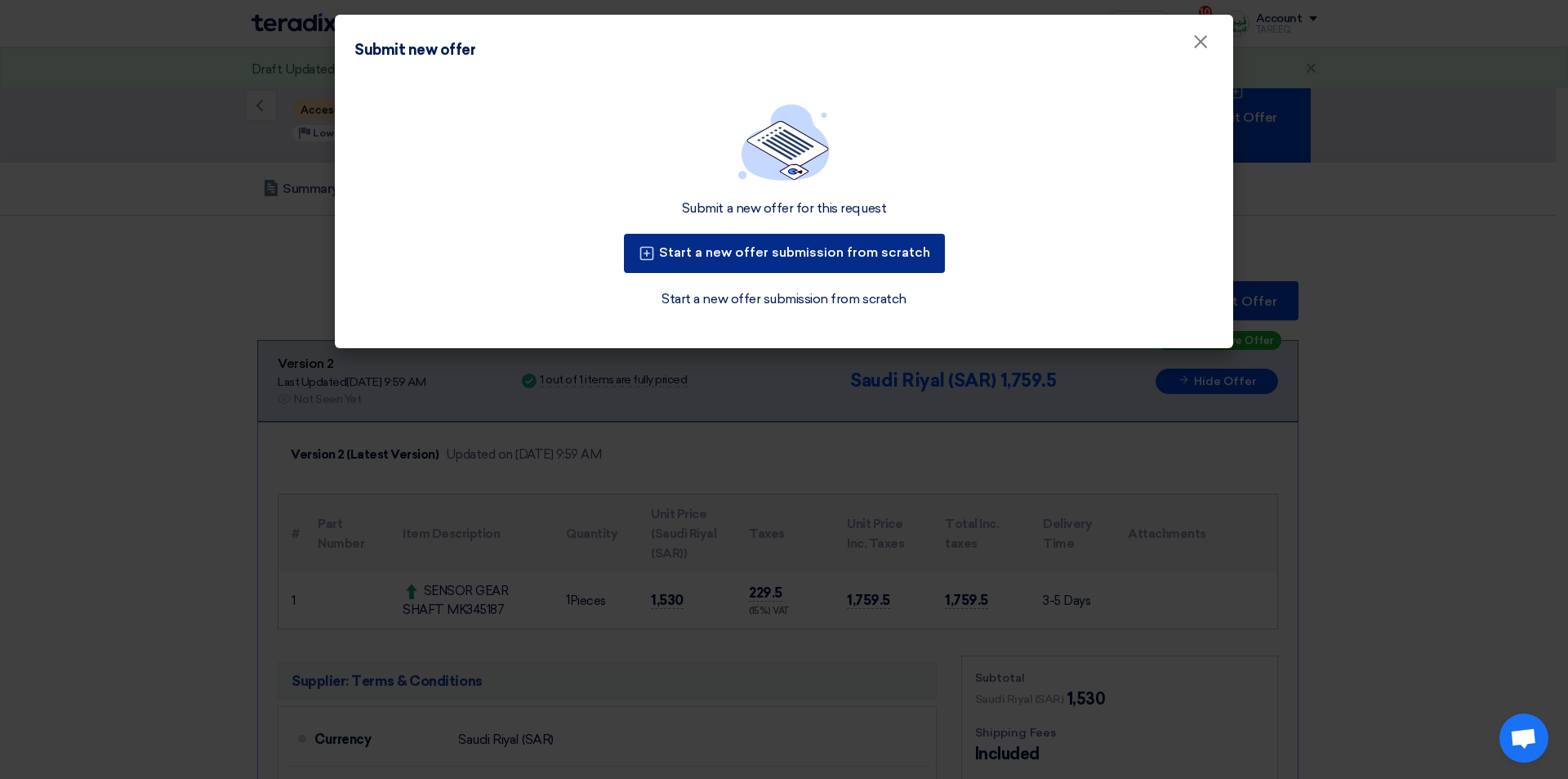
click at [857, 255] on font "Start a new offer submission from scratch" at bounding box center [795, 252] width 272 height 15
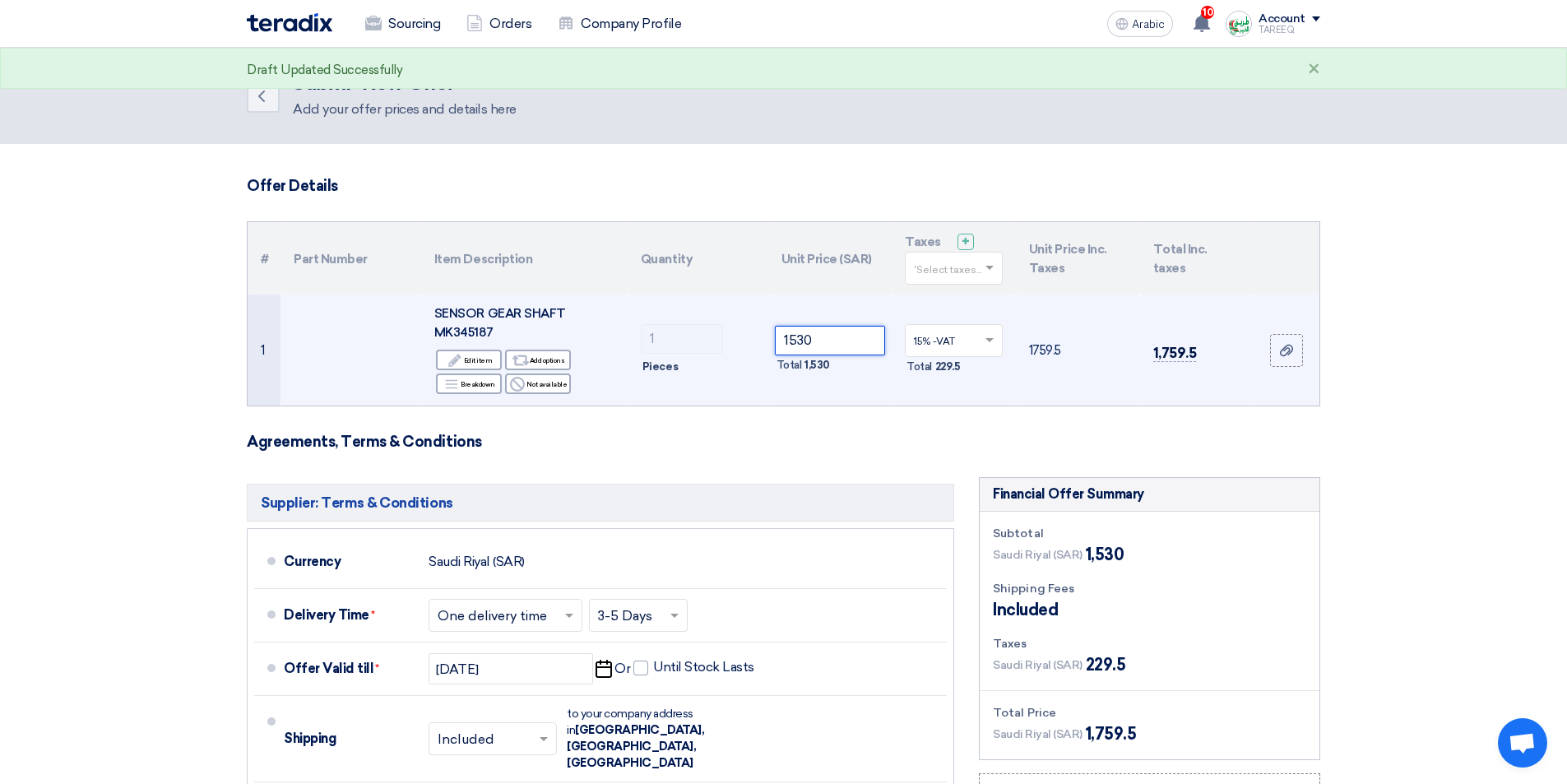
click at [826, 340] on input "1530" at bounding box center [831, 340] width 111 height 30
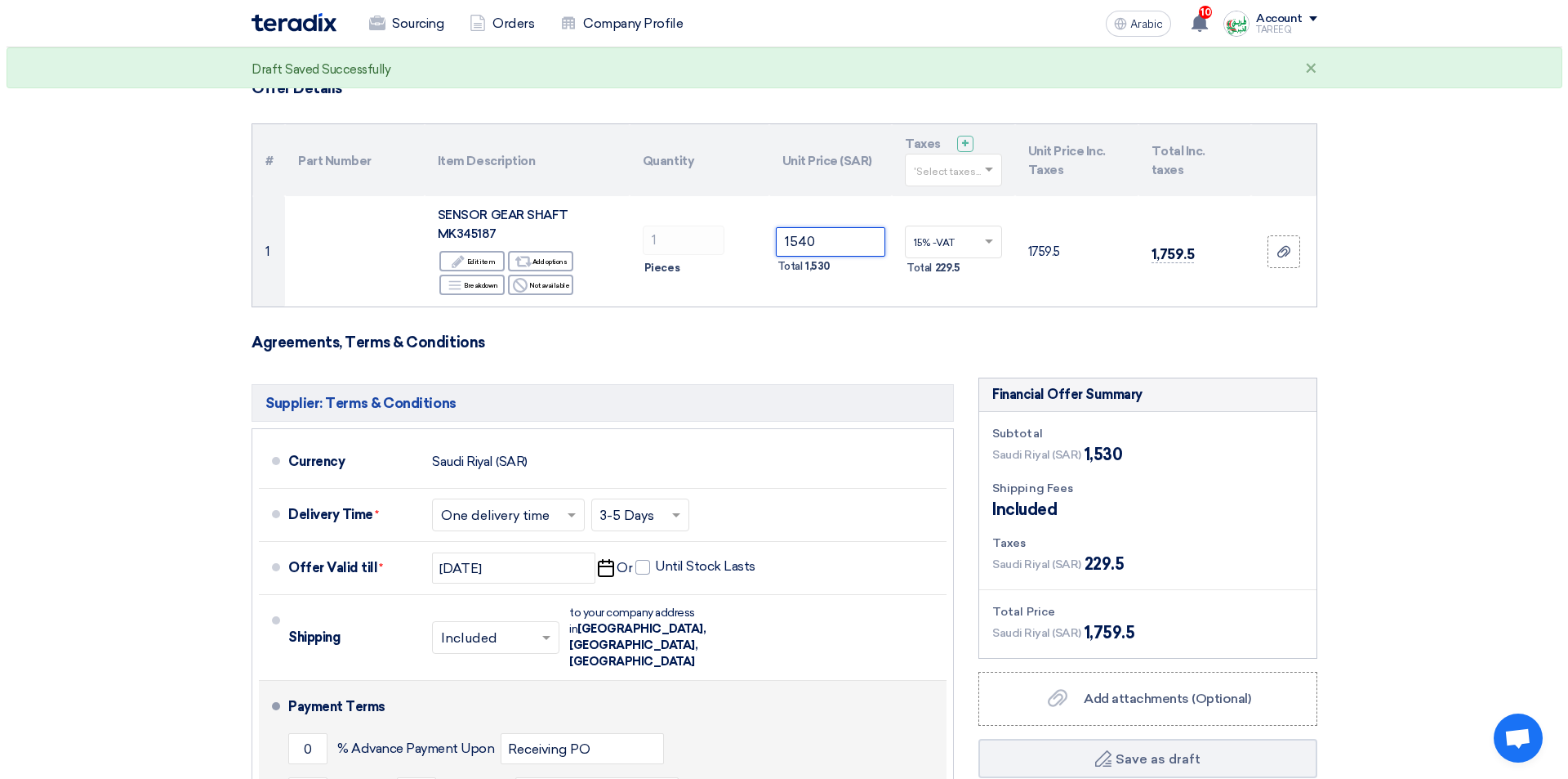
scroll to position [327, 0]
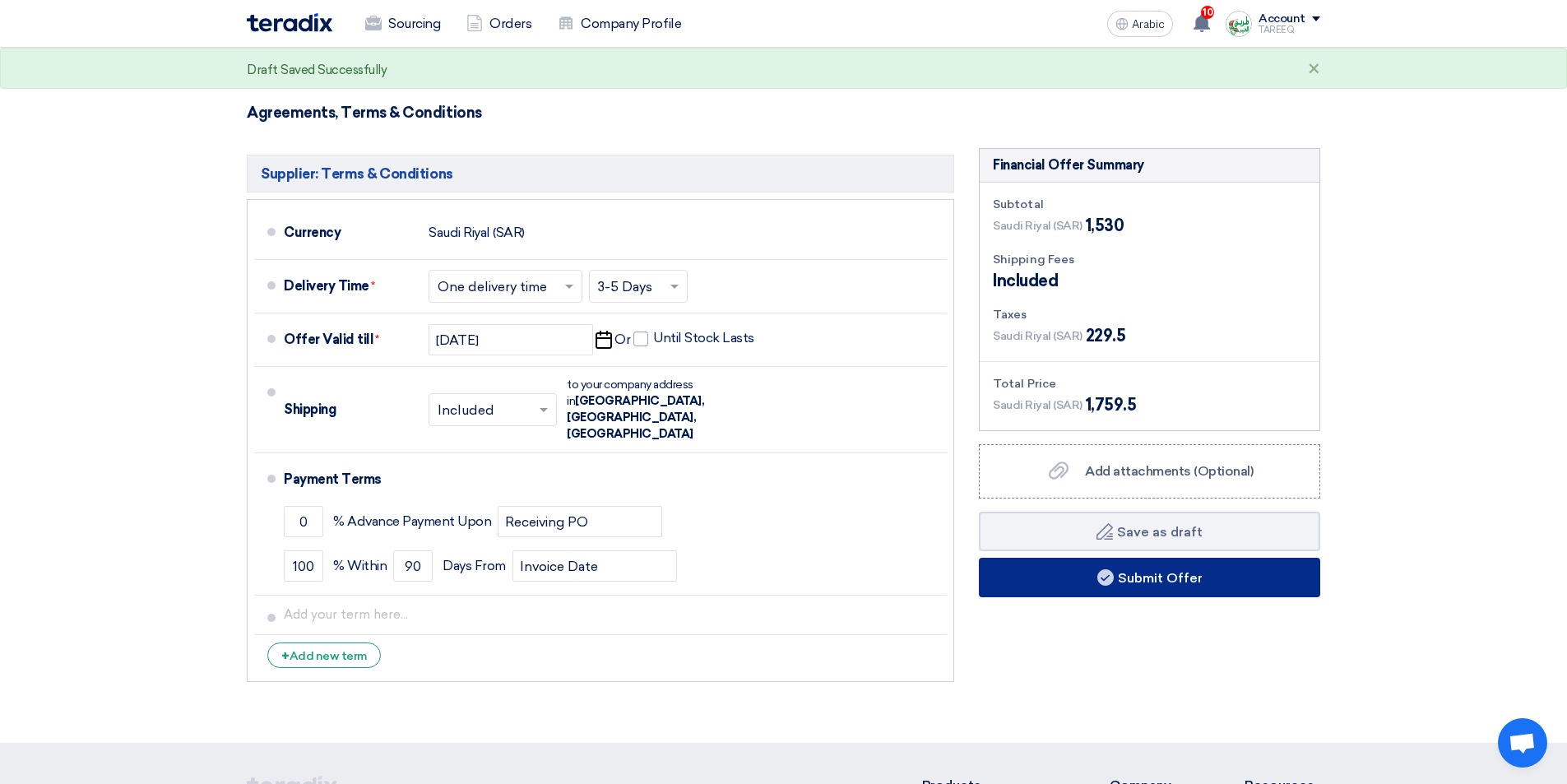
type input "1540"
click at [1084, 585] on button "Submit Offer" at bounding box center [1149, 578] width 341 height 40
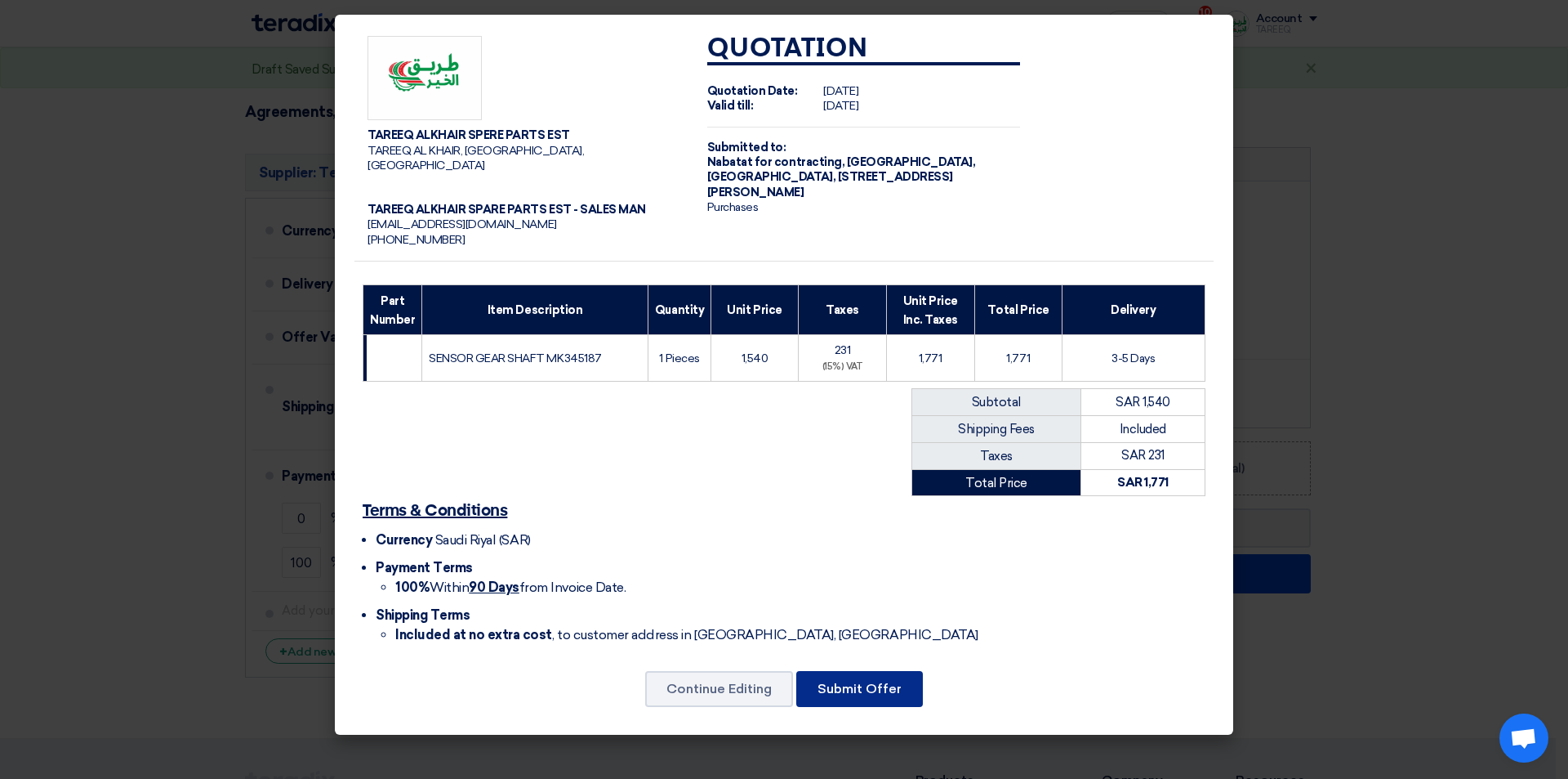
click at [820, 671] on button "Submit Offer" at bounding box center [860, 689] width 127 height 36
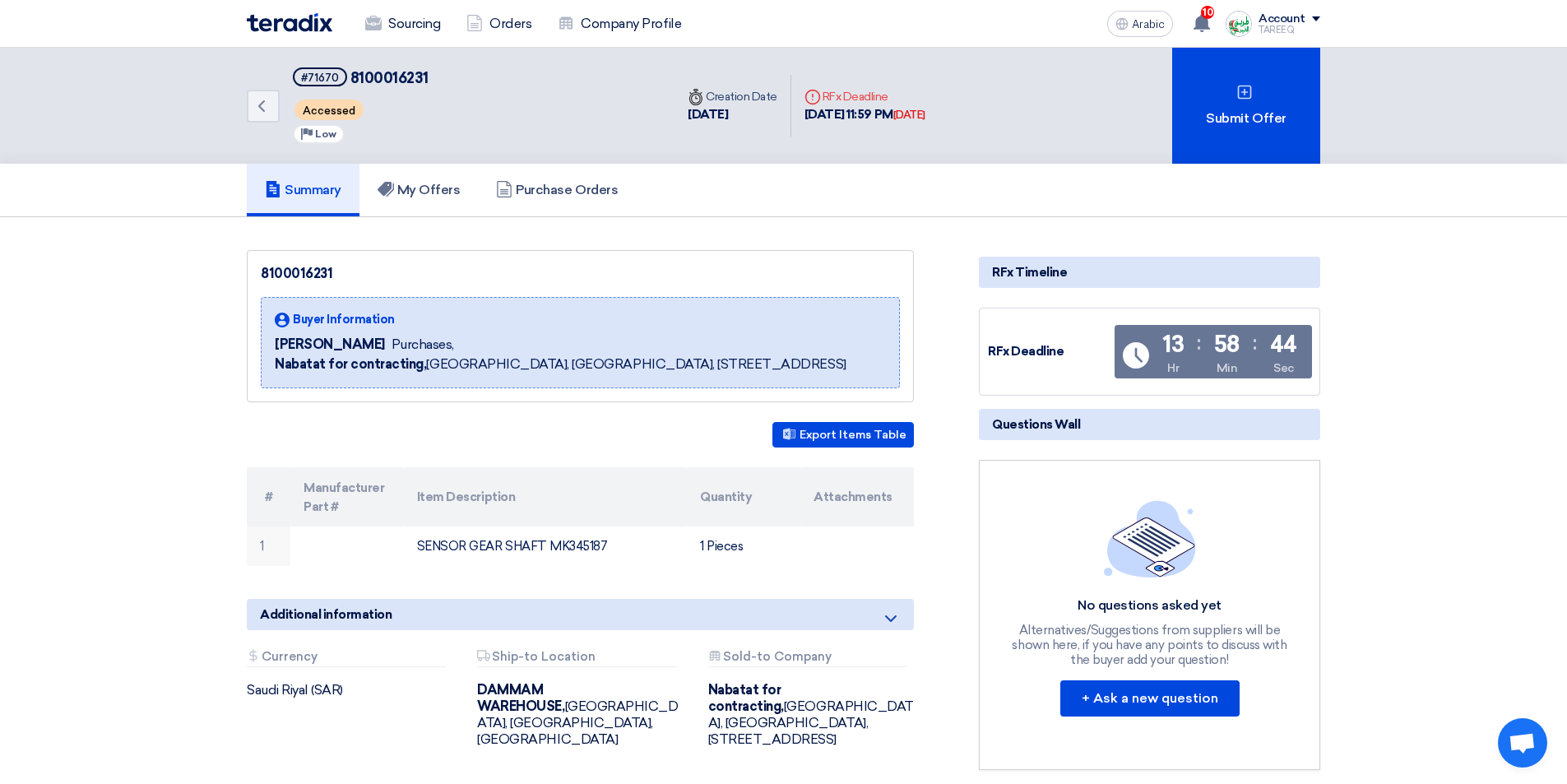
click at [823, 7] on div "Sourcing Orders Company Profile" at bounding box center [568, 24] width 644 height 36
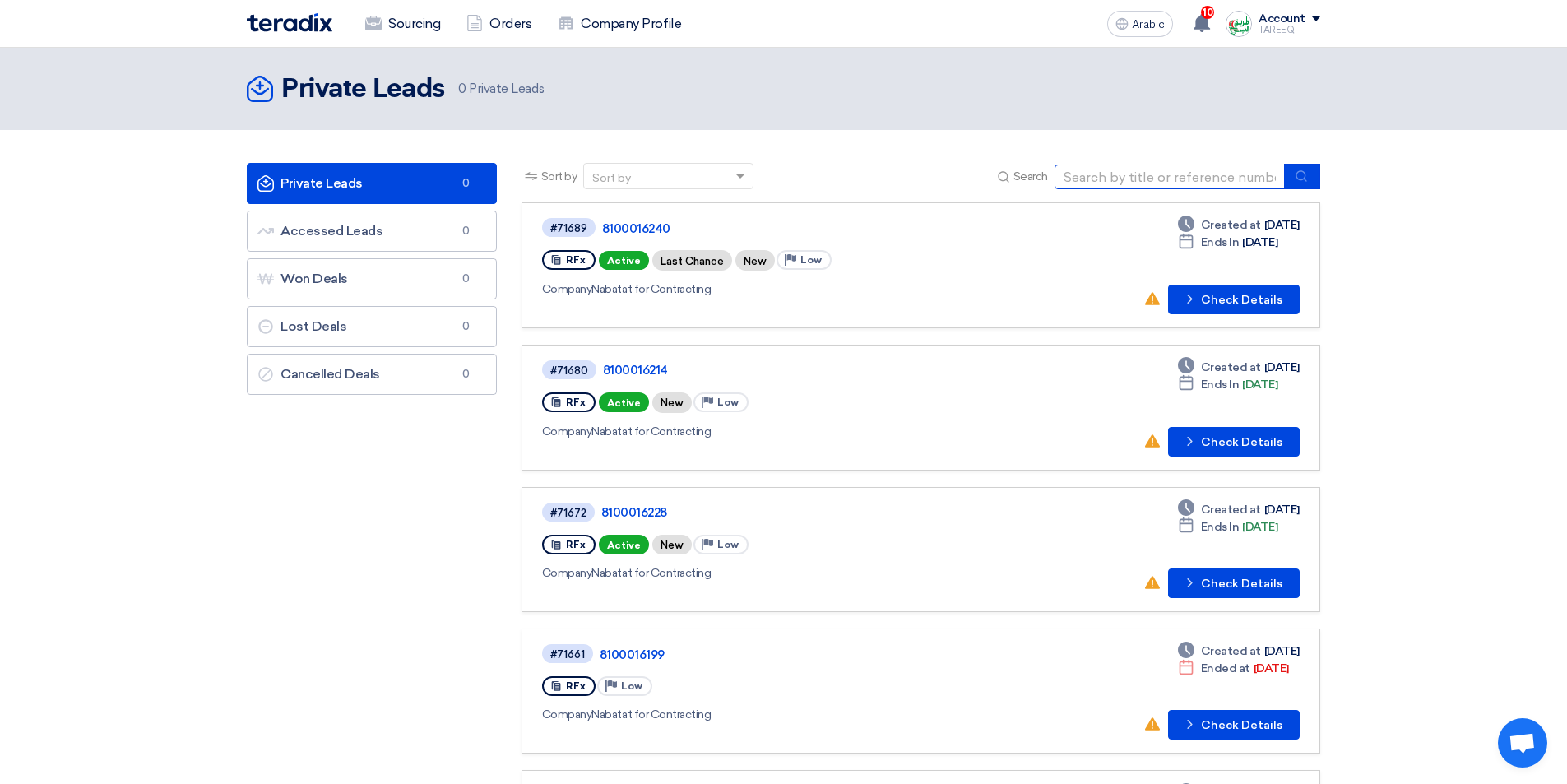
click at [1158, 180] on input at bounding box center [1169, 177] width 230 height 24
click at [641, 234] on font "8100016240" at bounding box center [636, 228] width 68 height 14
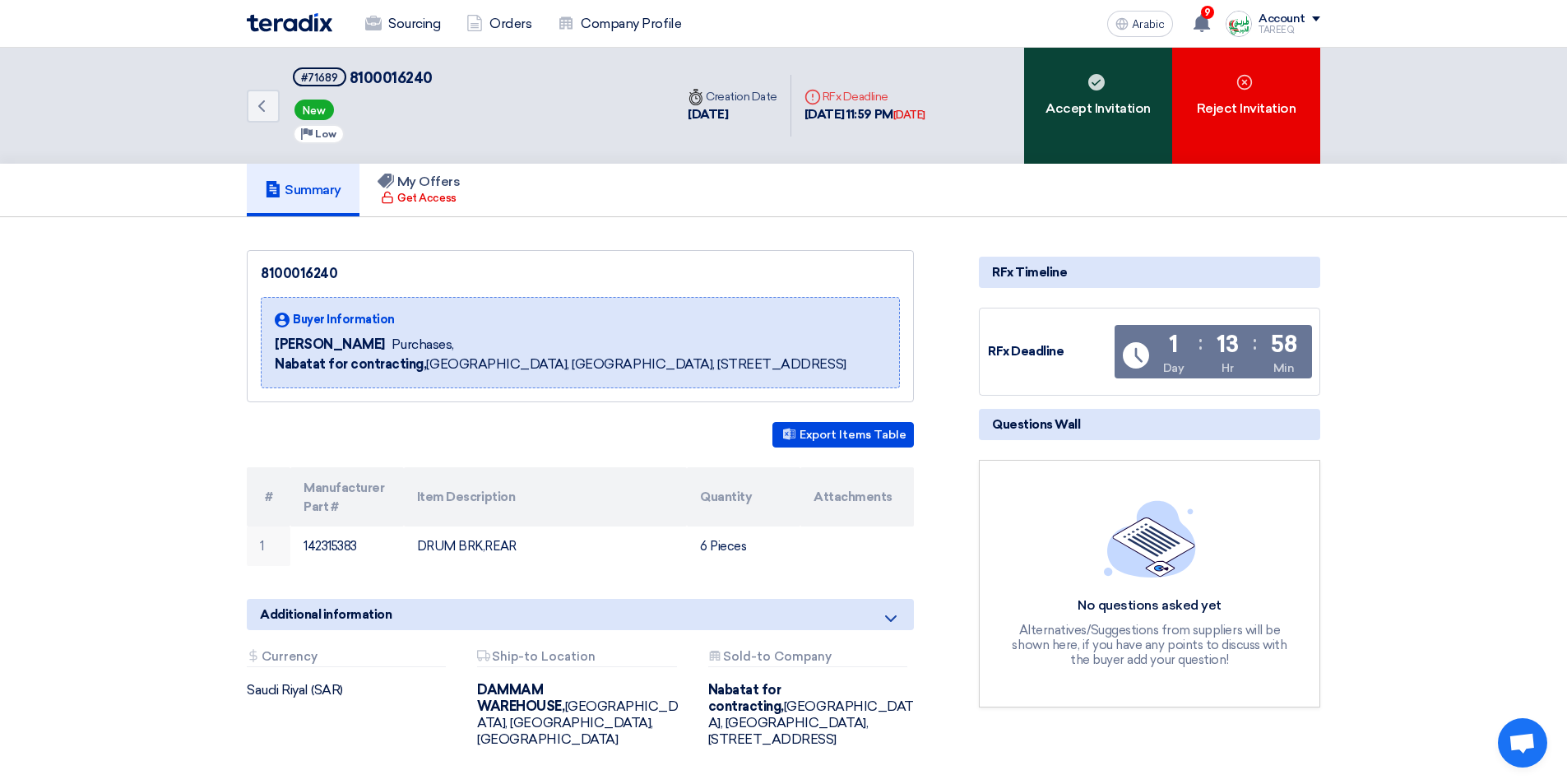
click at [1098, 100] on font "Accept Invitation" at bounding box center [1098, 108] width 105 height 15
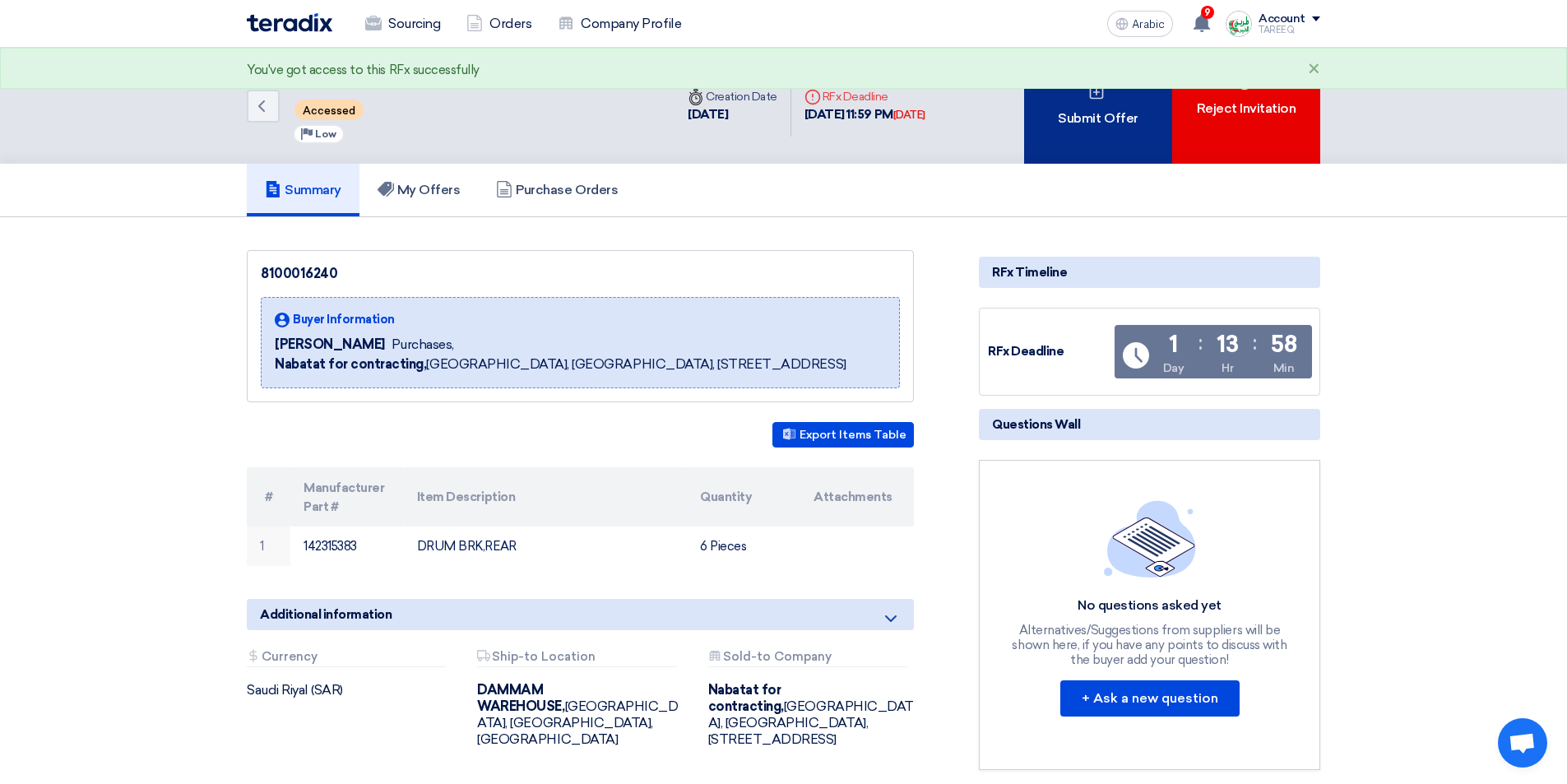
click at [1091, 124] on font "Submit Offer" at bounding box center [1098, 118] width 80 height 15
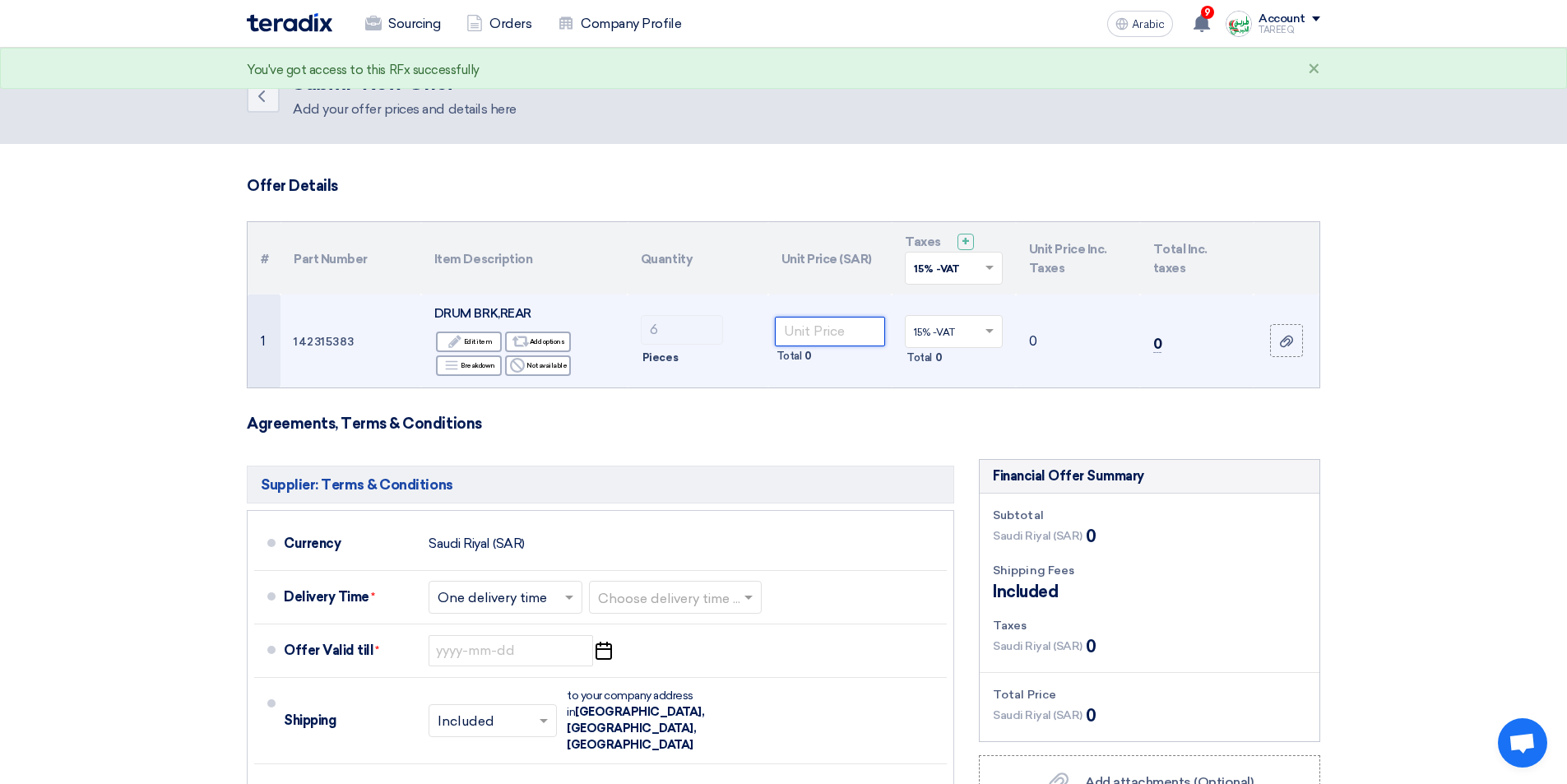
click at [842, 330] on input "number" at bounding box center [831, 331] width 111 height 30
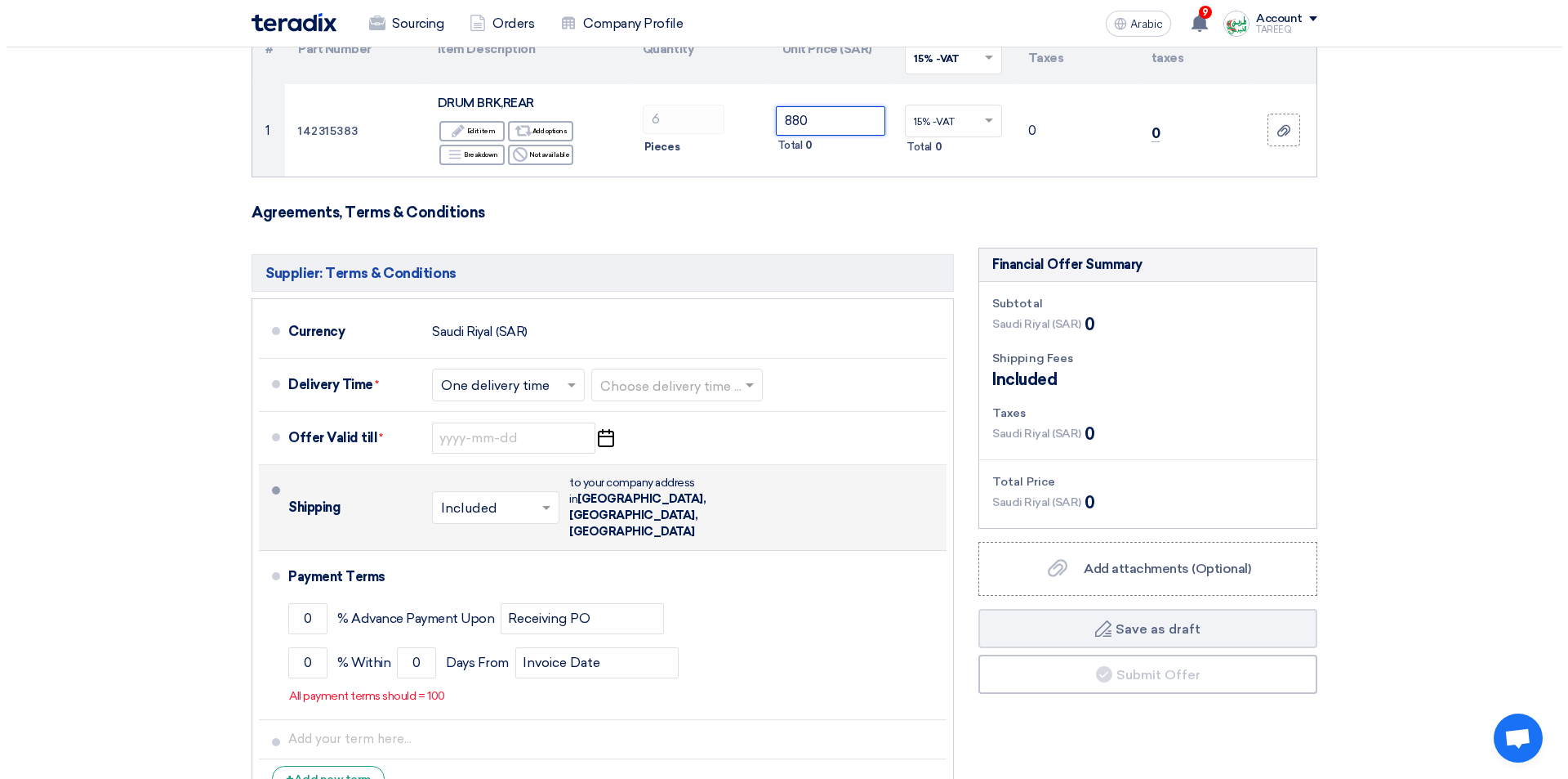
scroll to position [245, 0]
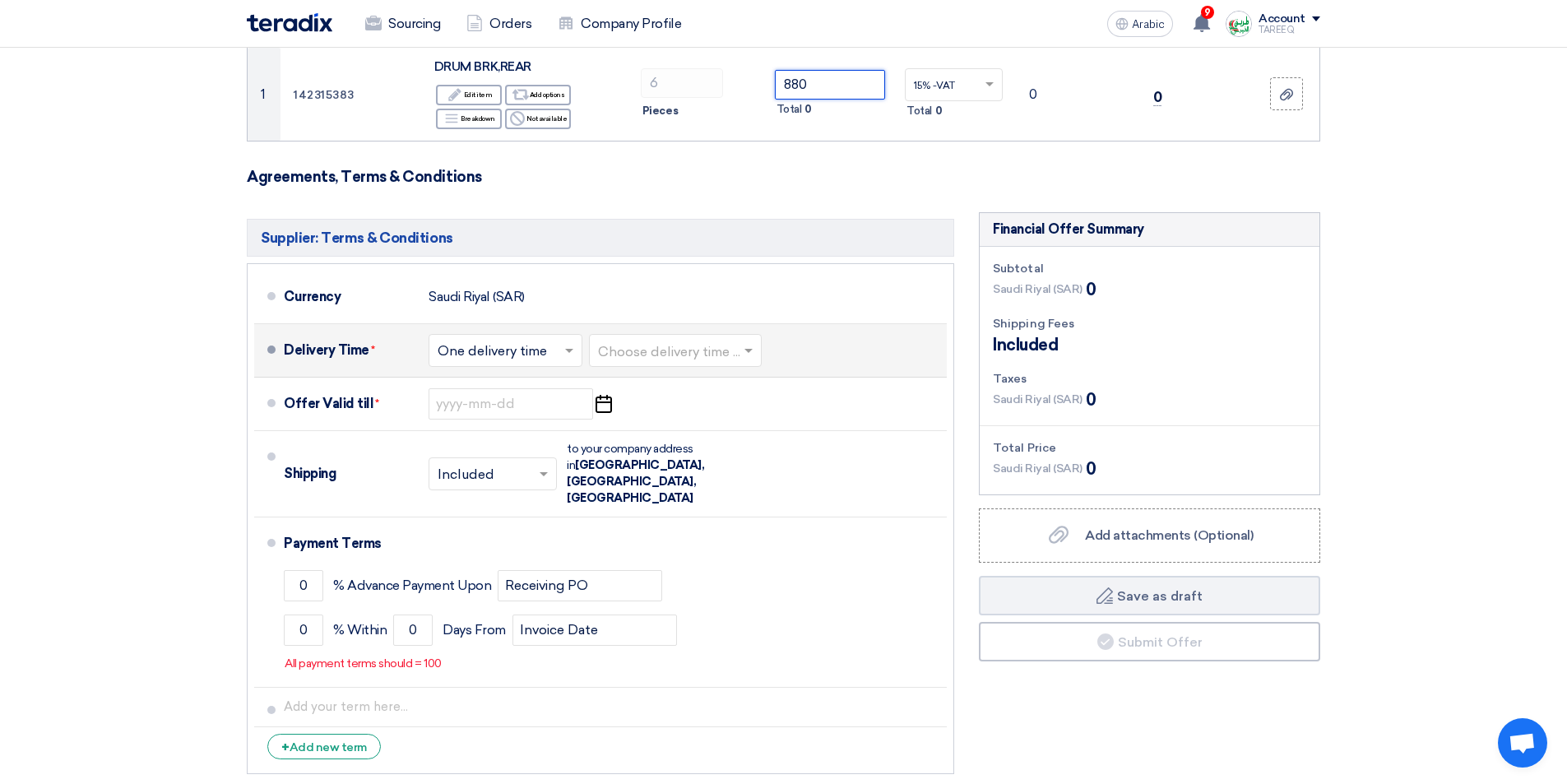
type input "880"
click at [663, 346] on input "text" at bounding box center [676, 351] width 157 height 24
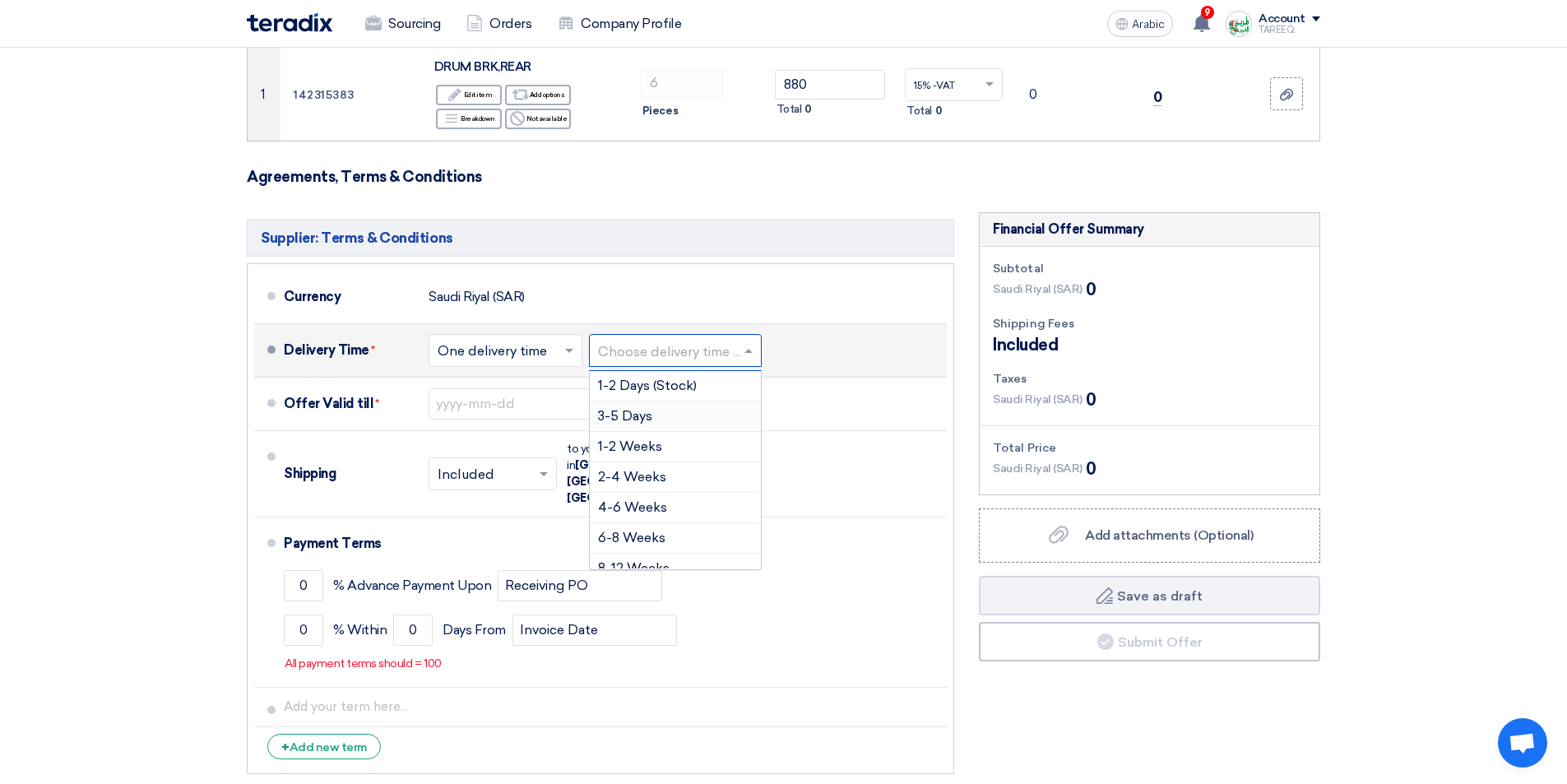
click at [627, 418] on font "3-5 Days" at bounding box center [625, 416] width 54 height 15
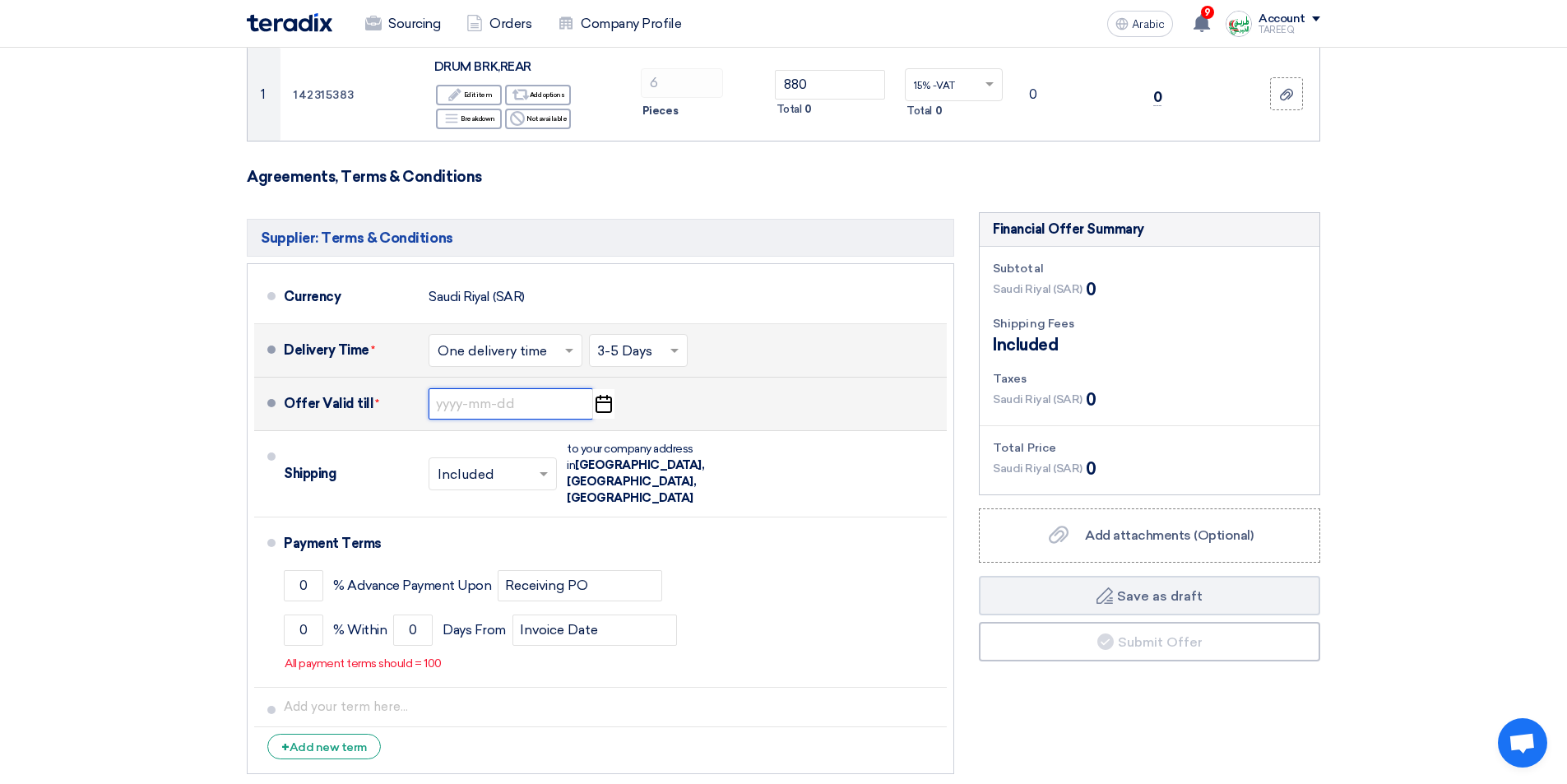
click at [476, 403] on input at bounding box center [511, 404] width 165 height 32
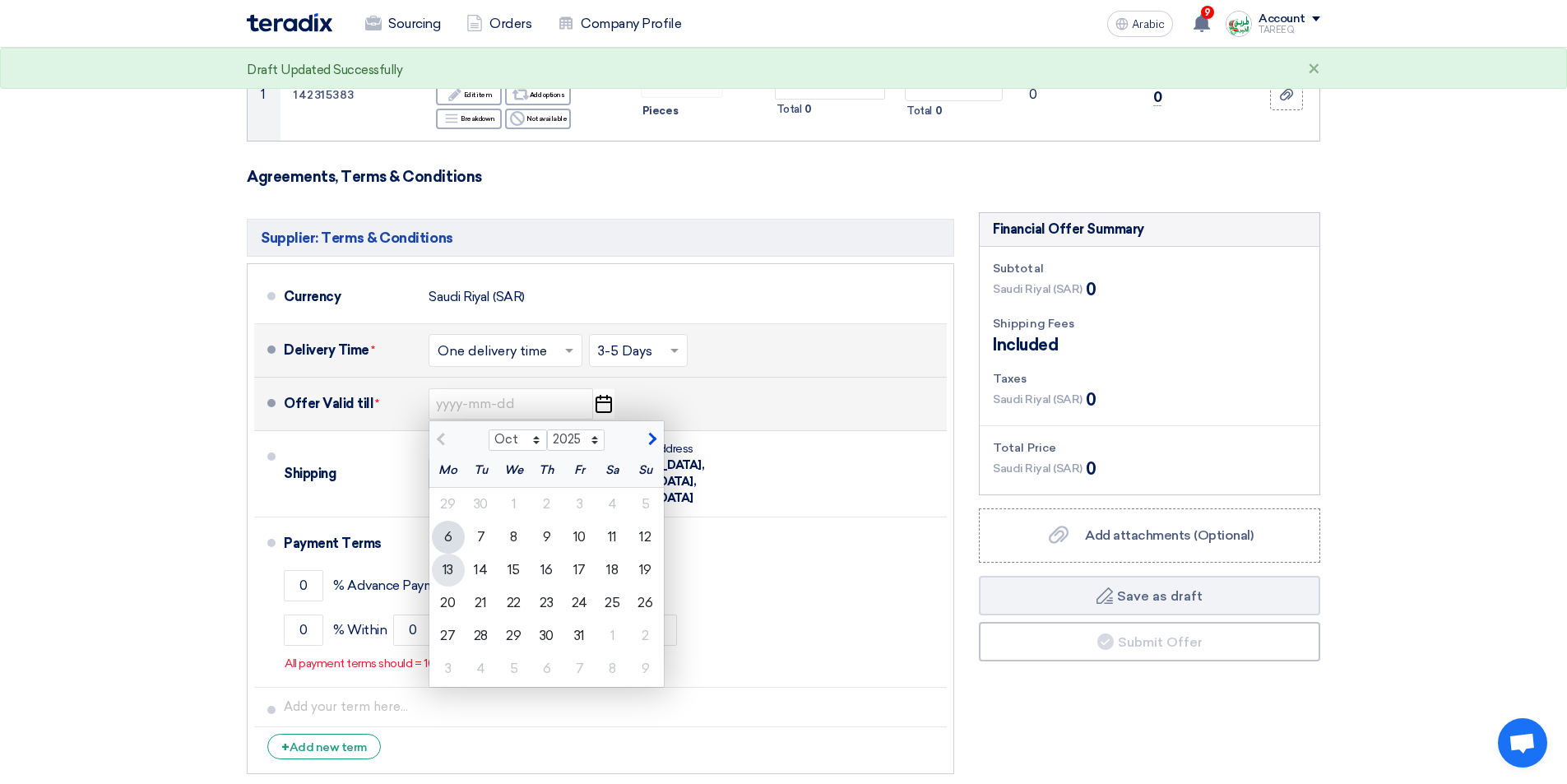
click at [444, 575] on font "13" at bounding box center [448, 569] width 11 height 15
type input "[DATE]"
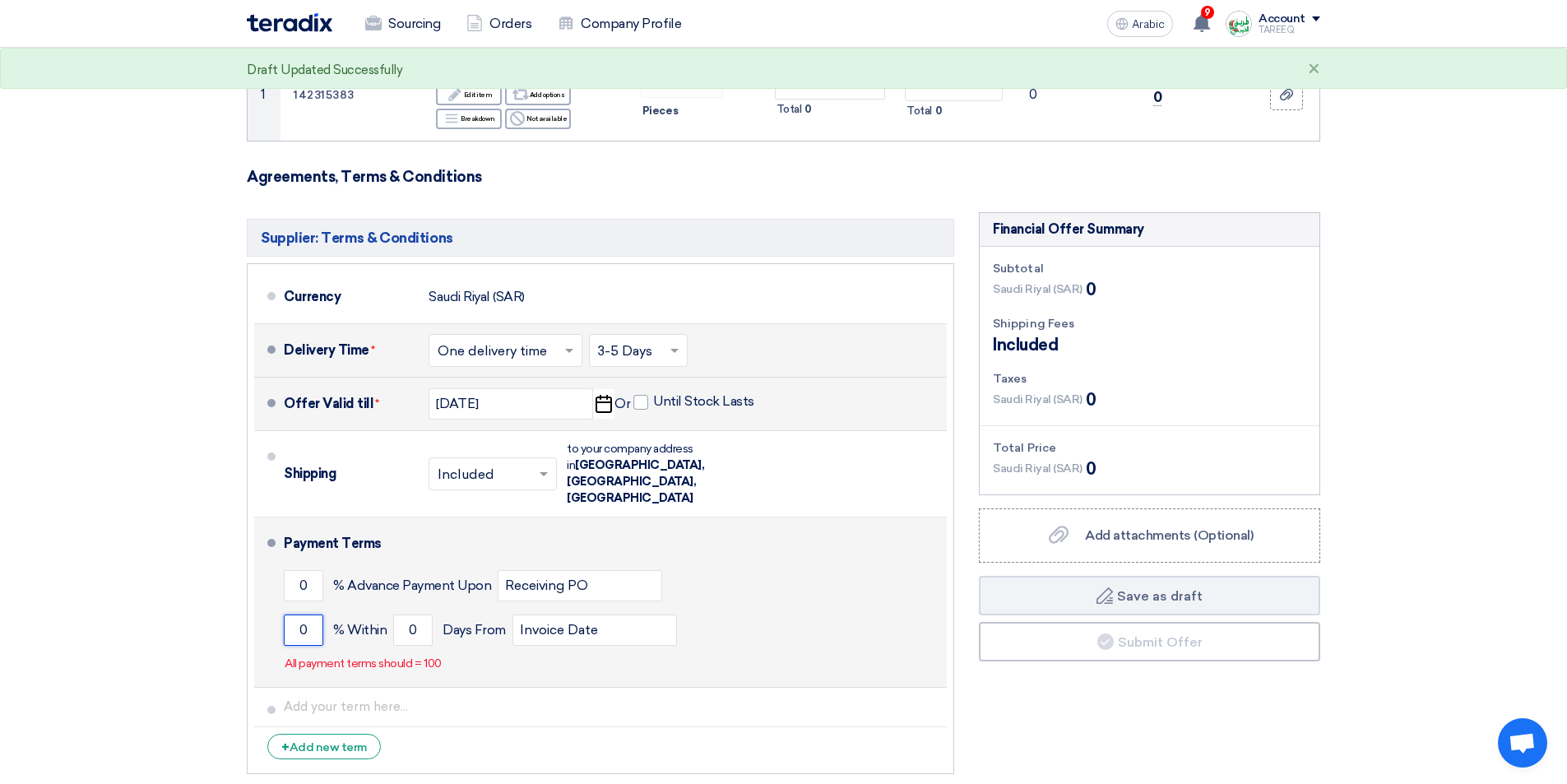
click at [292, 614] on input "0" at bounding box center [303, 629] width 40 height 32
type input "100"
drag, startPoint x: 390, startPoint y: 599, endPoint x: 446, endPoint y: 588, distance: 57.1
click at [390, 607] on div "100 % [DATE] From Invoice Date" at bounding box center [611, 629] width 657 height 44
click at [406, 614] on input "0" at bounding box center [413, 629] width 40 height 32
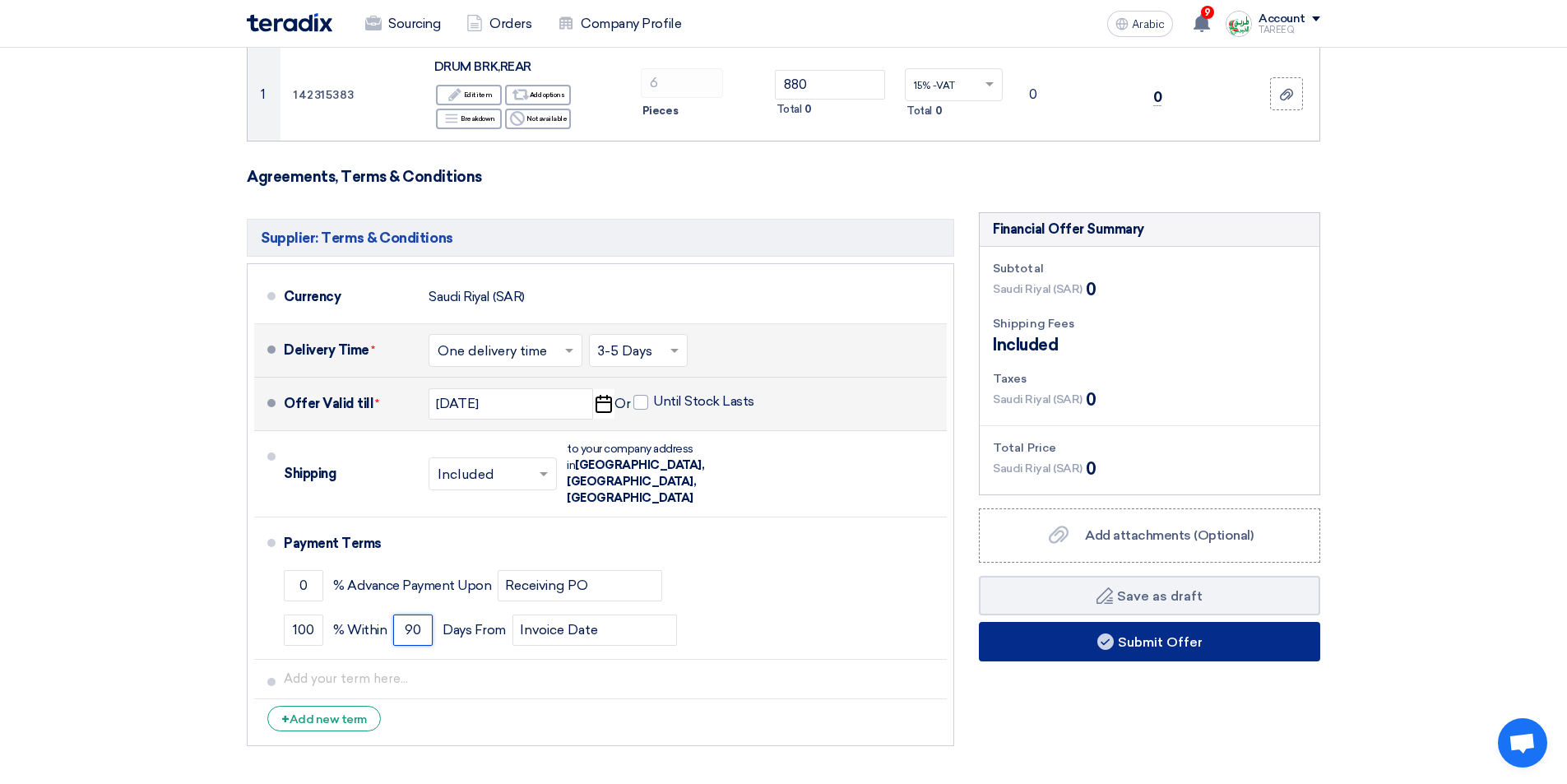
type input "90"
click at [1055, 641] on button "Submit Offer" at bounding box center [1149, 642] width 341 height 40
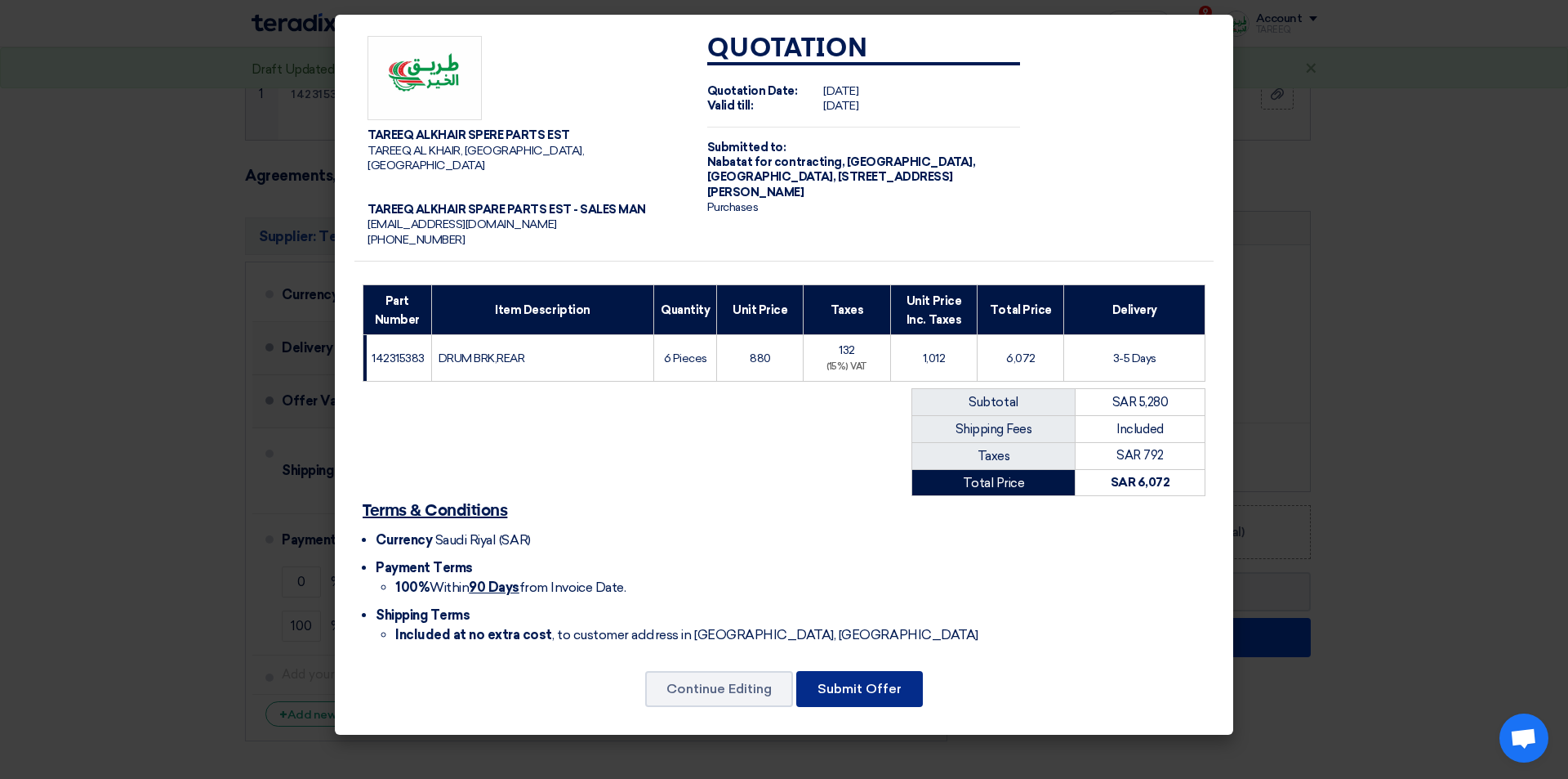
click at [839, 681] on font "Submit Offer" at bounding box center [860, 688] width 85 height 15
